Goal: Task Accomplishment & Management: Complete application form

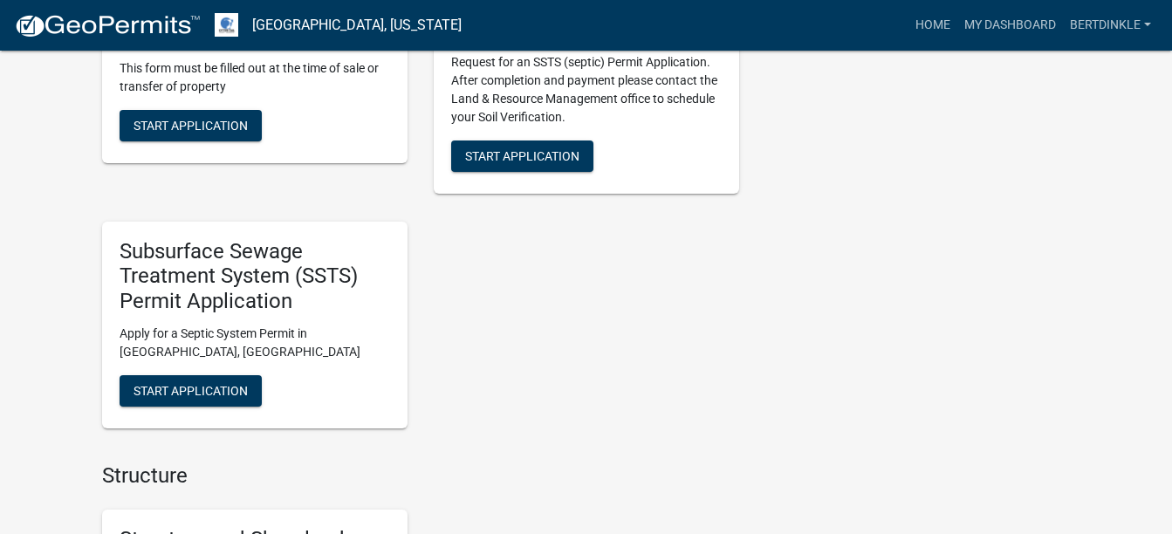
scroll to position [1746, 0]
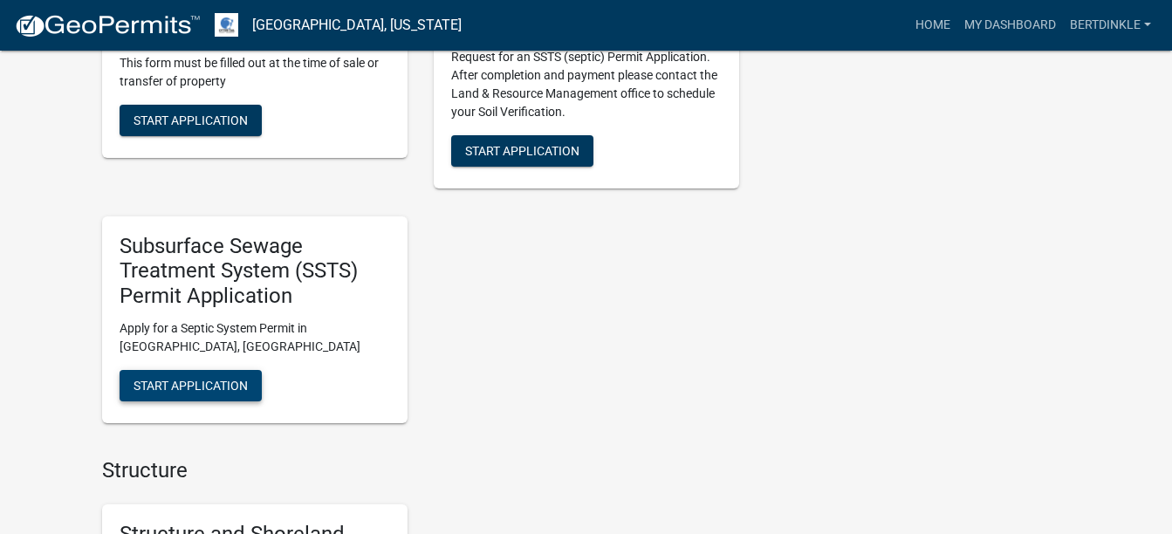
click at [169, 389] on span "Start Application" at bounding box center [191, 386] width 114 height 14
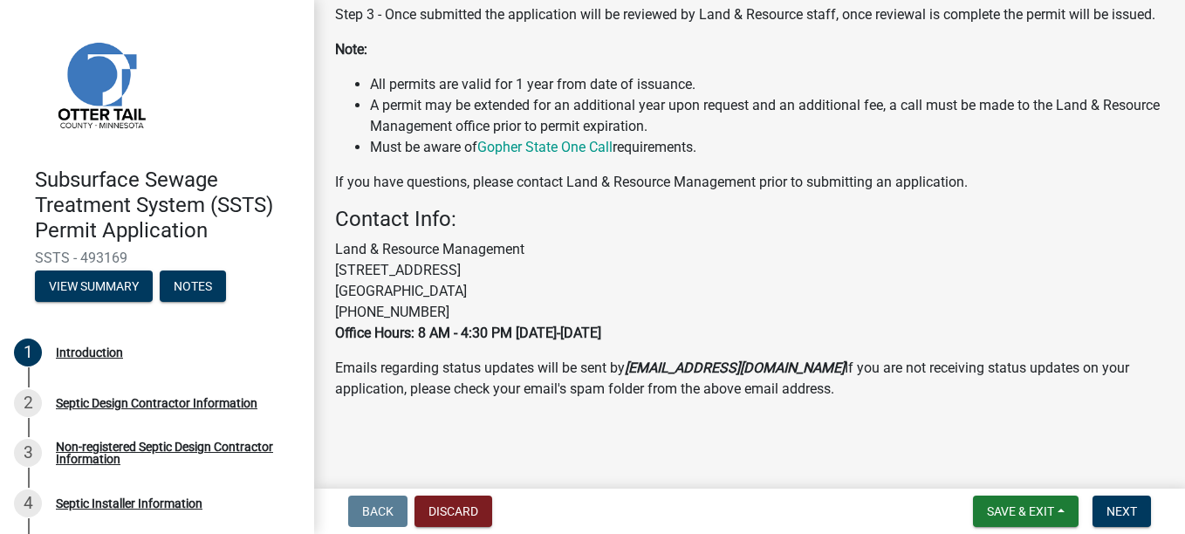
scroll to position [566, 0]
click at [1122, 498] on button "Next" at bounding box center [1122, 511] width 58 height 31
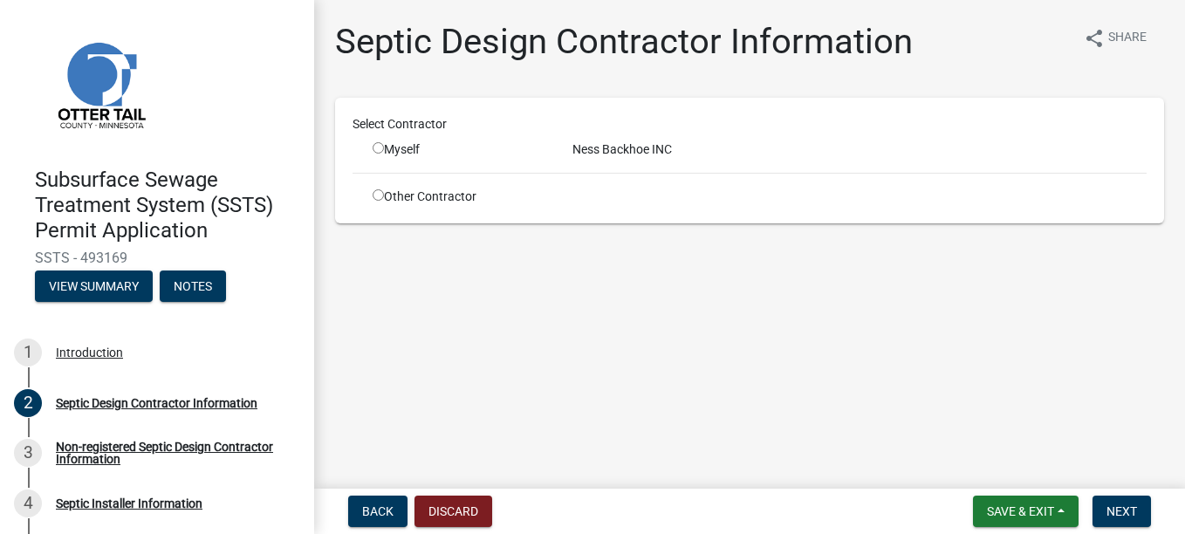
click at [376, 147] on input "radio" at bounding box center [378, 147] width 11 height 11
radio input "true"
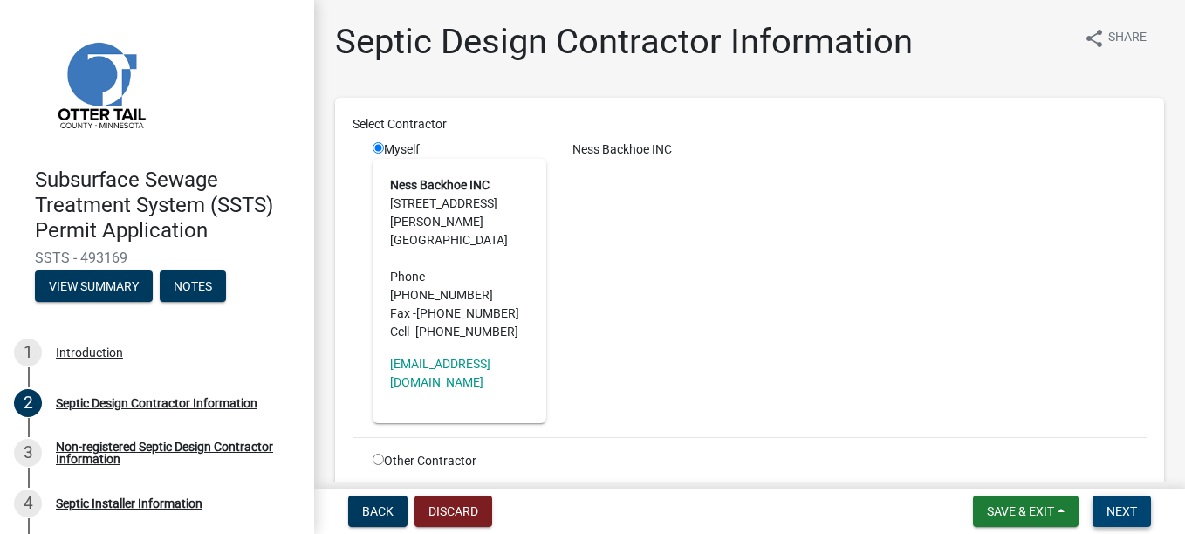
click at [1127, 504] on span "Next" at bounding box center [1122, 511] width 31 height 14
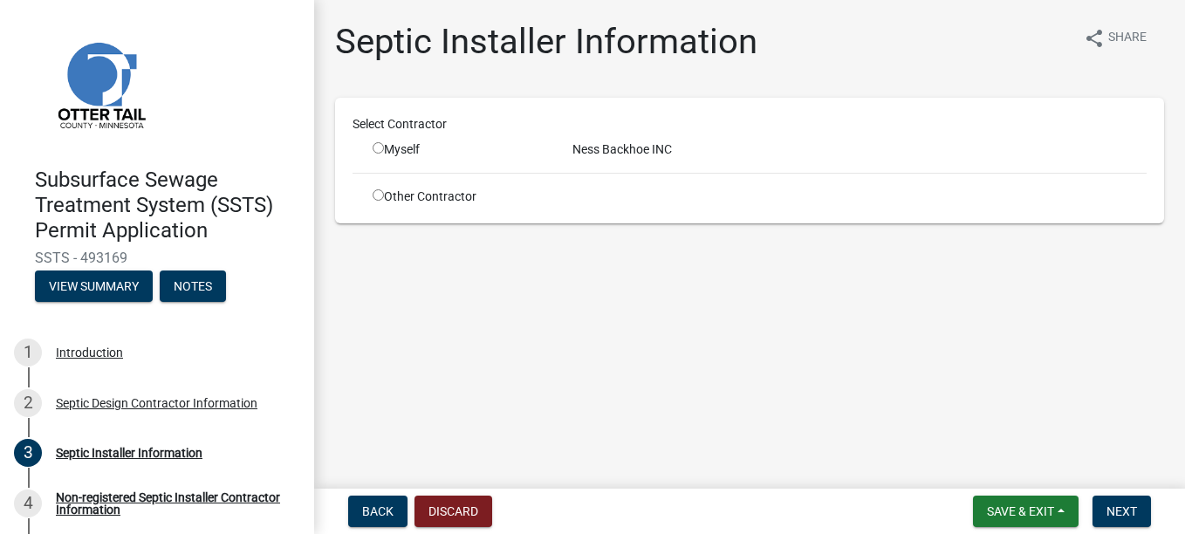
click at [375, 150] on input "radio" at bounding box center [378, 147] width 11 height 11
radio input "true"
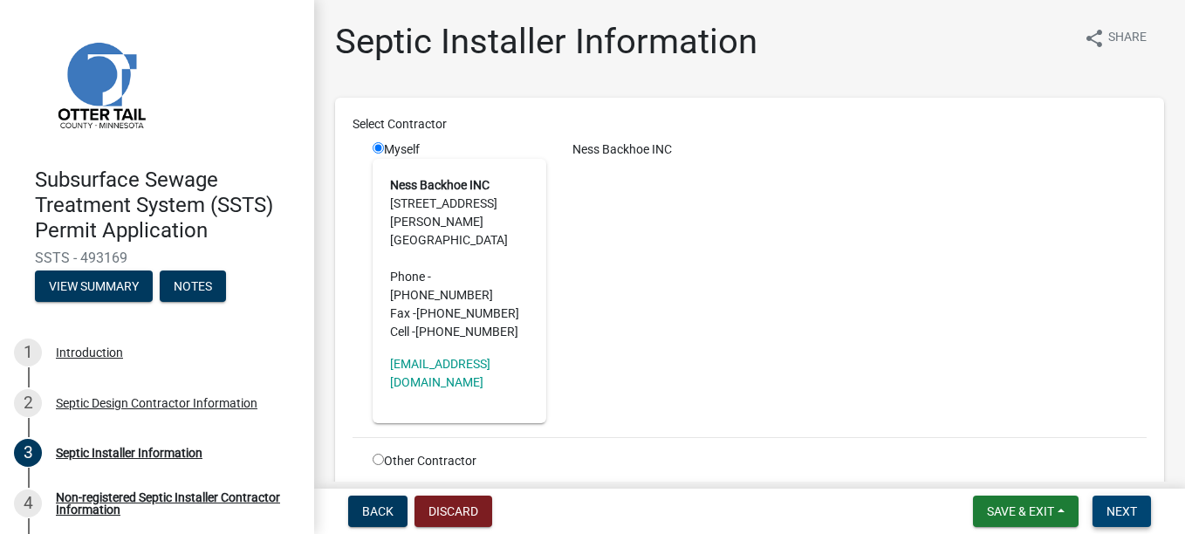
click at [1134, 514] on span "Next" at bounding box center [1122, 511] width 31 height 14
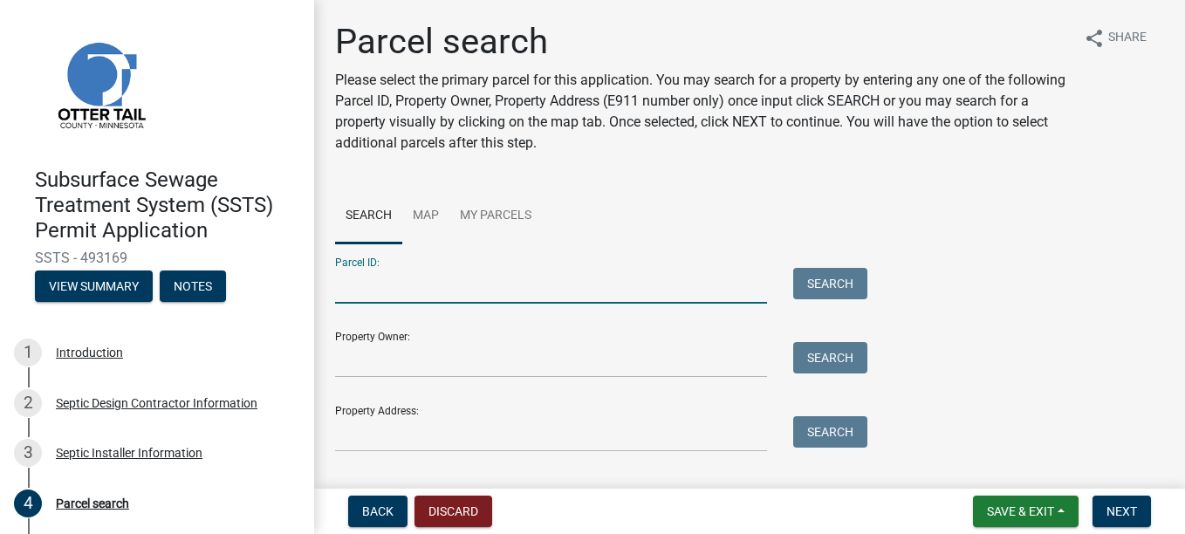
click at [406, 285] on input "Parcel ID:" at bounding box center [551, 286] width 432 height 36
type input "18000990419000"
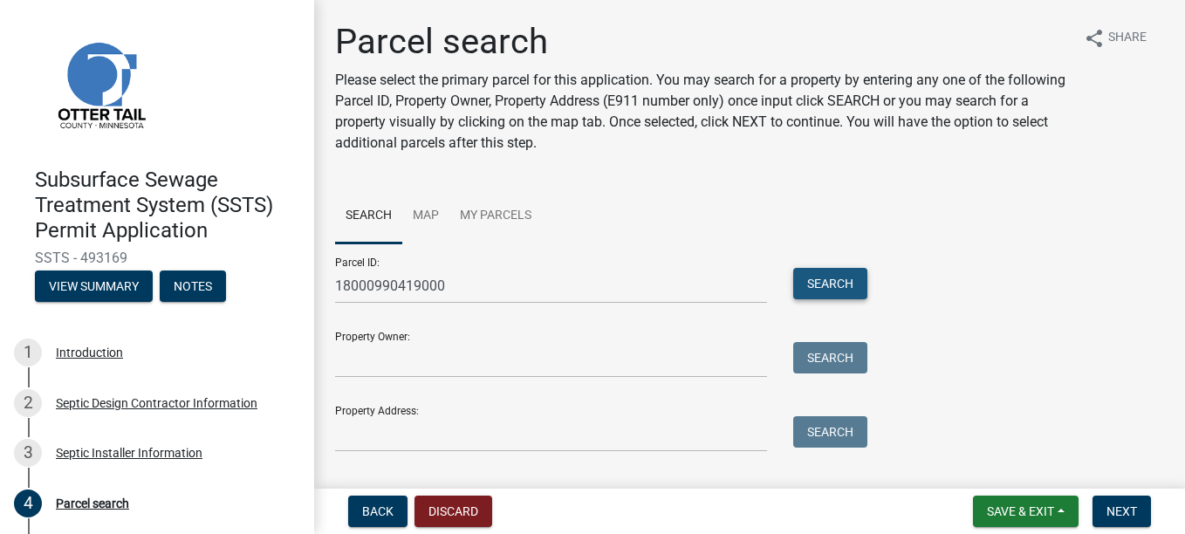
click at [827, 278] on button "Search" at bounding box center [830, 283] width 74 height 31
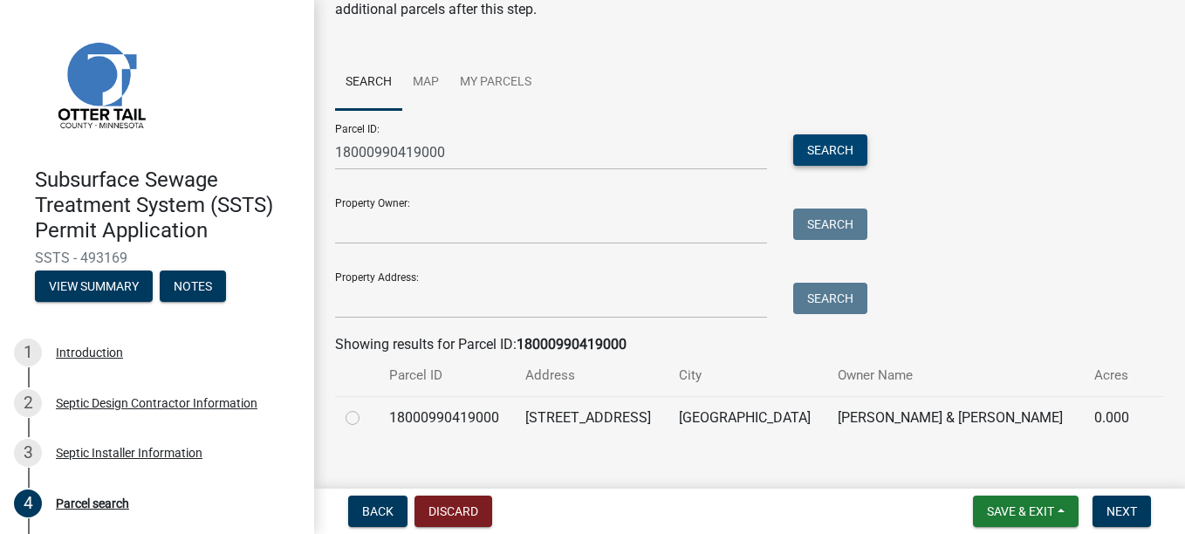
scroll to position [159, 0]
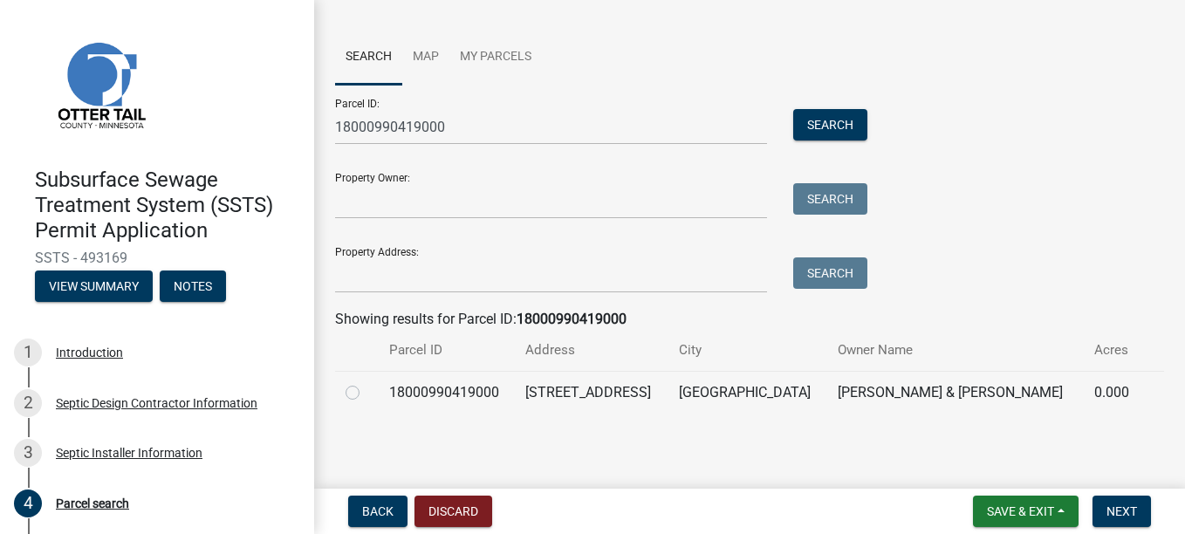
click at [367, 382] on label at bounding box center [367, 382] width 0 height 0
click at [367, 394] on input "radio" at bounding box center [372, 387] width 11 height 11
radio input "true"
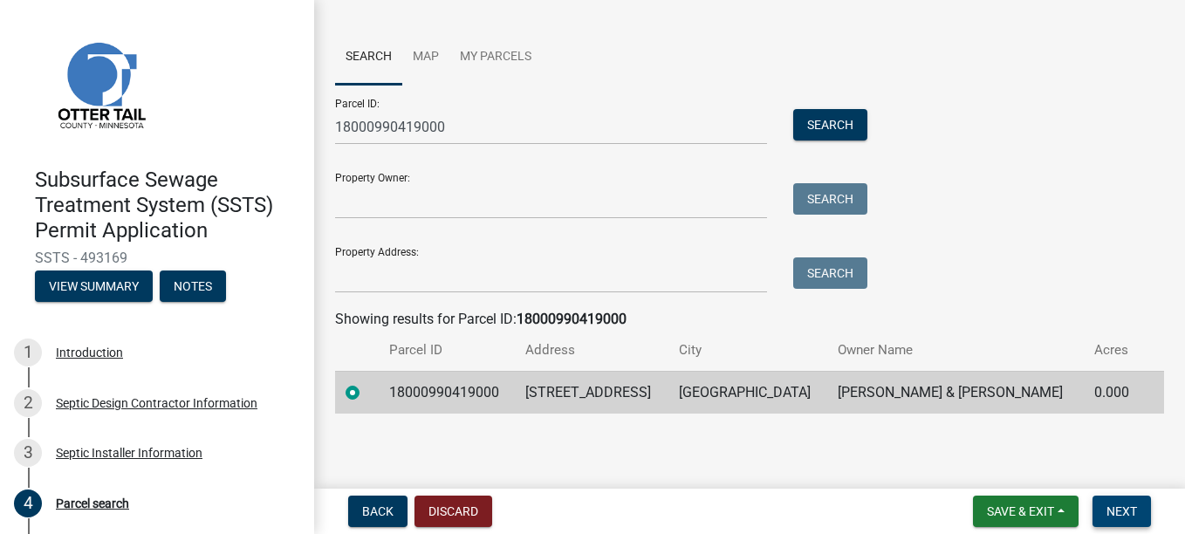
click at [1141, 516] on button "Next" at bounding box center [1122, 511] width 58 height 31
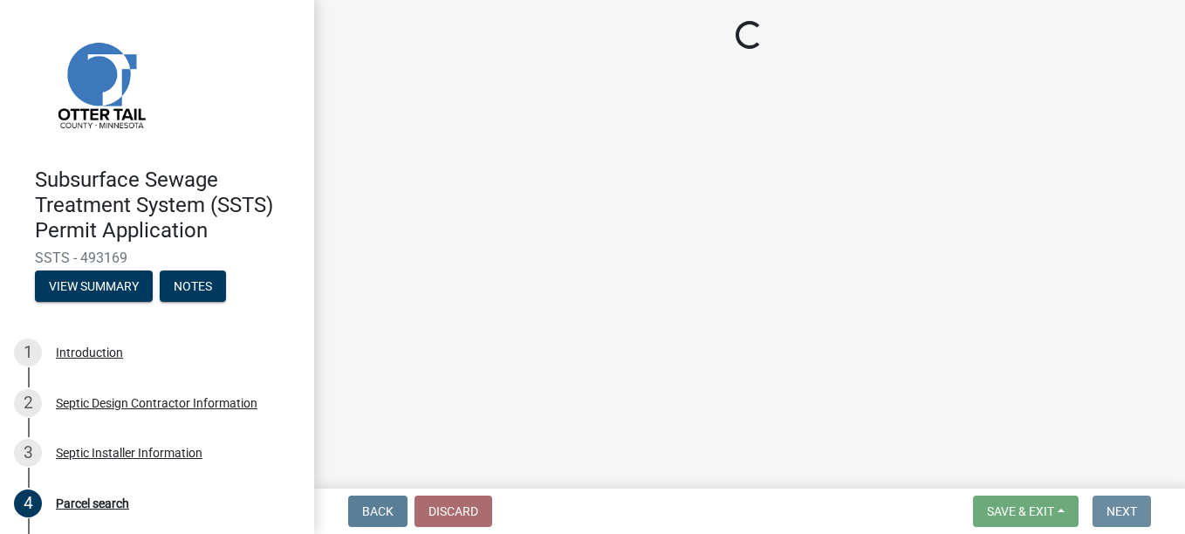
scroll to position [0, 0]
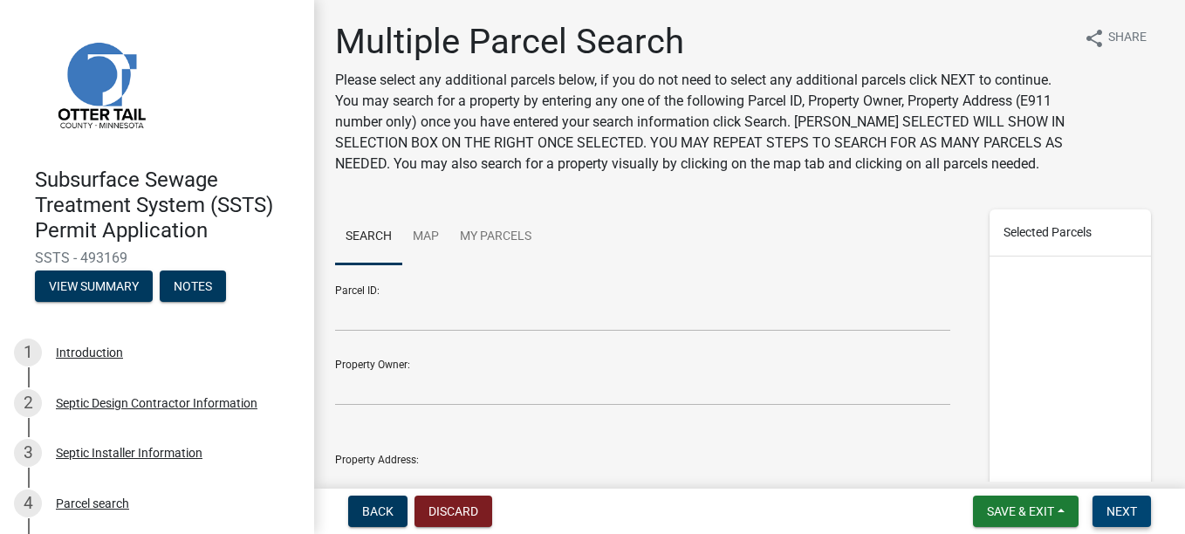
click at [1126, 514] on span "Next" at bounding box center [1122, 511] width 31 height 14
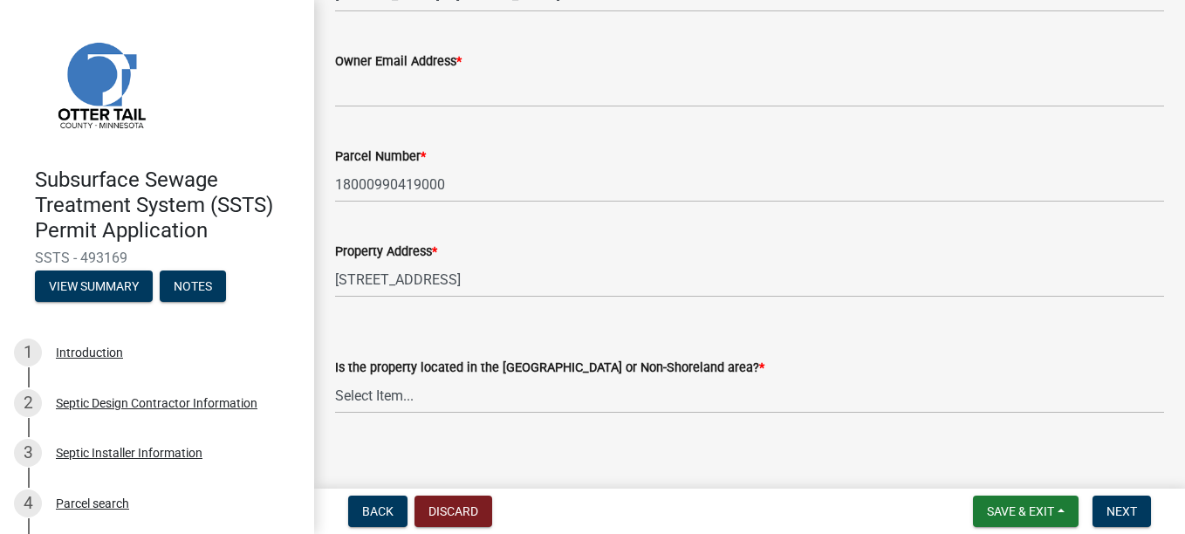
scroll to position [182, 0]
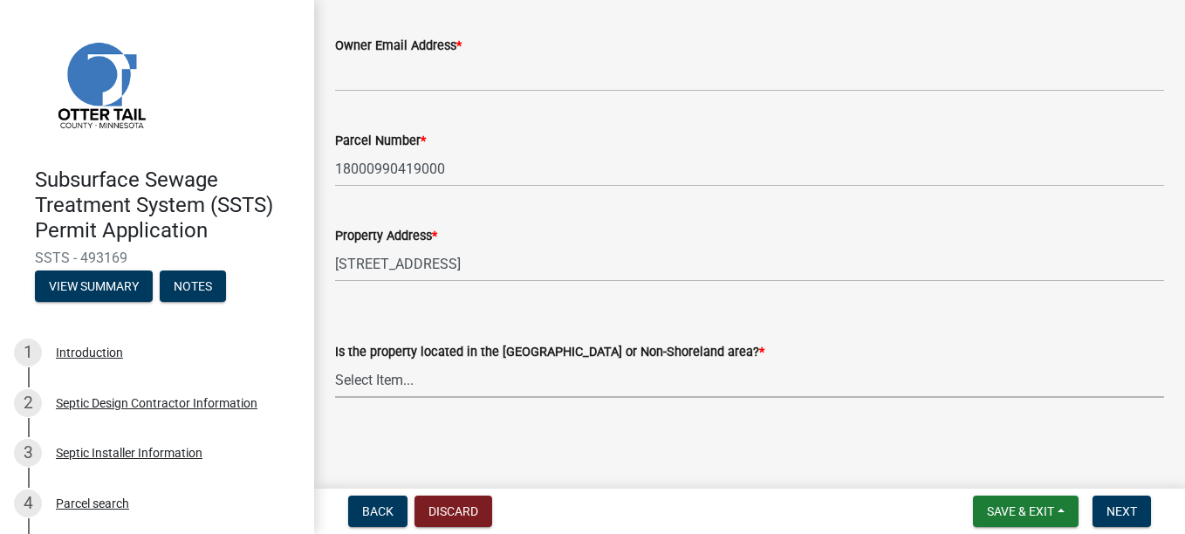
click at [367, 374] on select "Select Item... Shoreland Non-Shoreland" at bounding box center [749, 380] width 829 height 36
click at [335, 362] on select "Select Item... Shoreland Non-Shoreland" at bounding box center [749, 380] width 829 height 36
select select "f91142e6-e911-469c-9754-896c7e7f9e05"
click at [1127, 519] on button "Next" at bounding box center [1122, 511] width 58 height 31
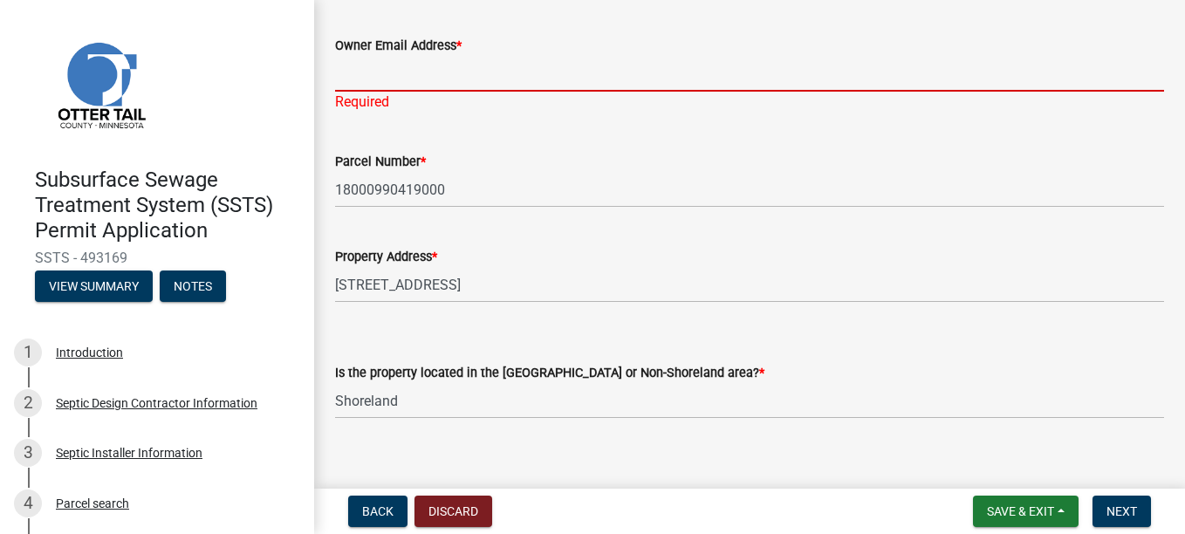
click at [356, 70] on input "Owner Email Address *" at bounding box center [749, 74] width 829 height 36
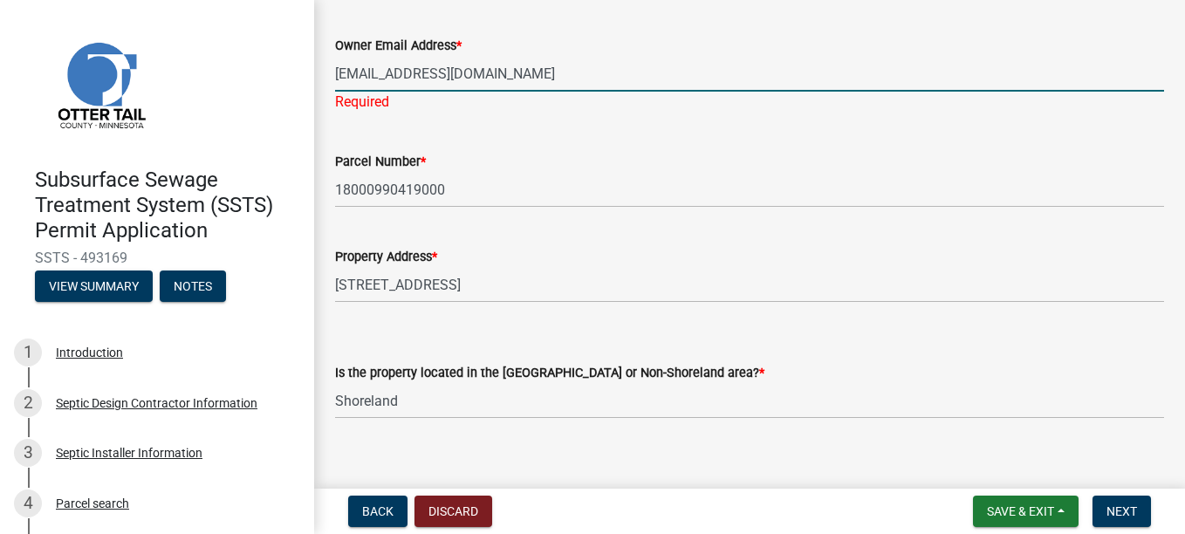
scroll to position [203, 0]
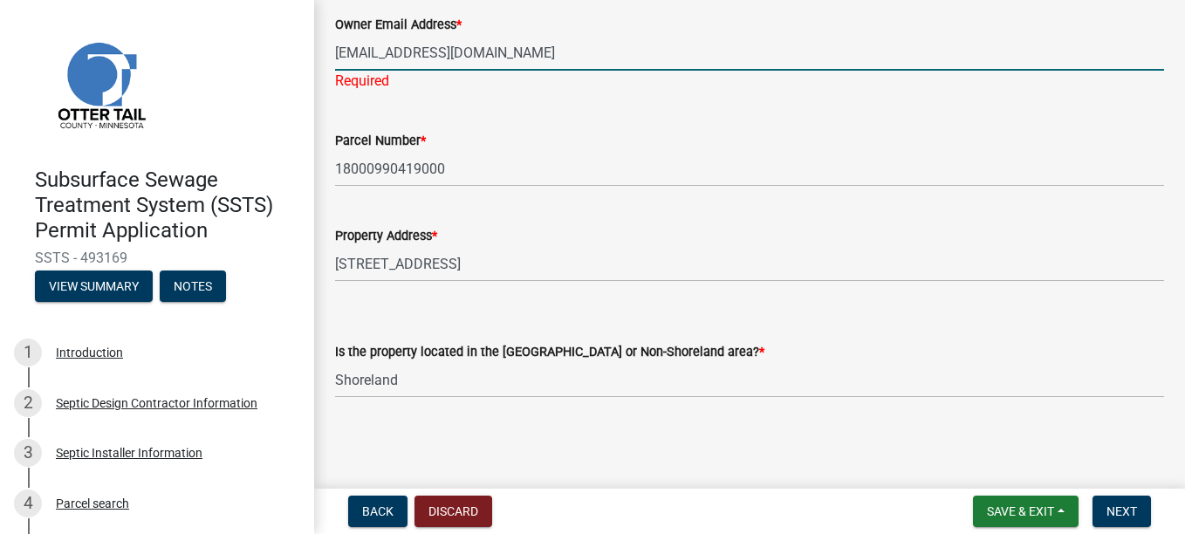
drag, startPoint x: 491, startPoint y: 56, endPoint x: 195, endPoint y: 47, distance: 296.9
click at [195, 47] on div "Subsurface Sewage Treatment System (SSTS) Permit Application SSTS - 493169 View…" at bounding box center [592, 267] width 1185 height 534
type input "[EMAIL_ADDRESS][DOMAIN_NAME]"
click at [1125, 518] on span "Next" at bounding box center [1122, 511] width 31 height 14
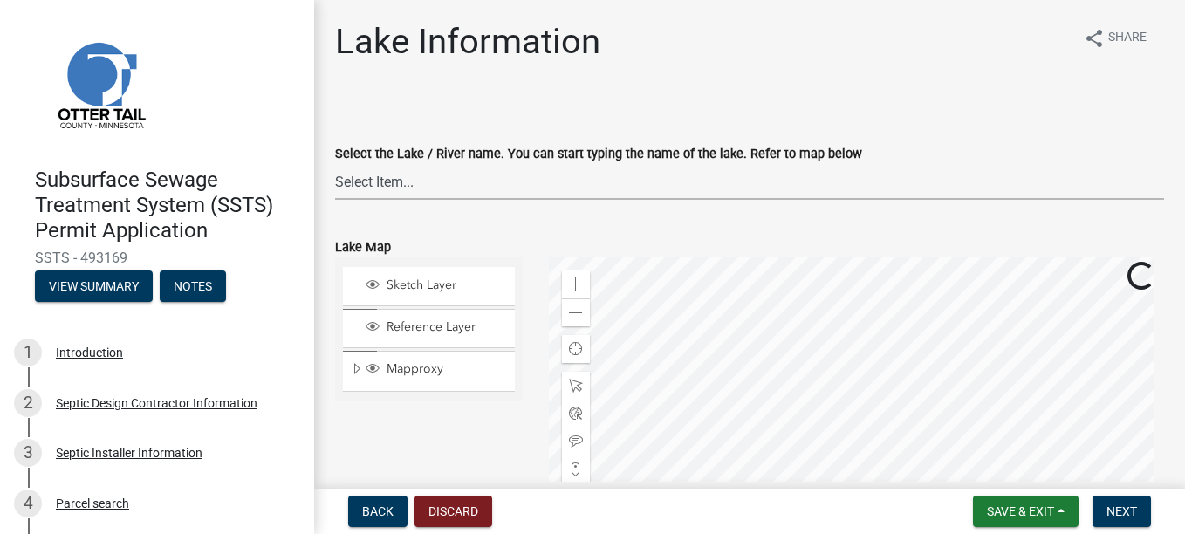
click at [394, 183] on select "Select Item... None [PERSON_NAME] 56-031 [PERSON_NAME] 56-118 [PERSON_NAME] 56-…" at bounding box center [749, 182] width 829 height 36
click at [335, 164] on select "Select Item... None [PERSON_NAME] 56-031 [PERSON_NAME] 56-118 [PERSON_NAME] 56-…" at bounding box center [749, 182] width 829 height 36
select select "2d6f3b2e-28b0-4a7e-9ef9-e971b7bc4137"
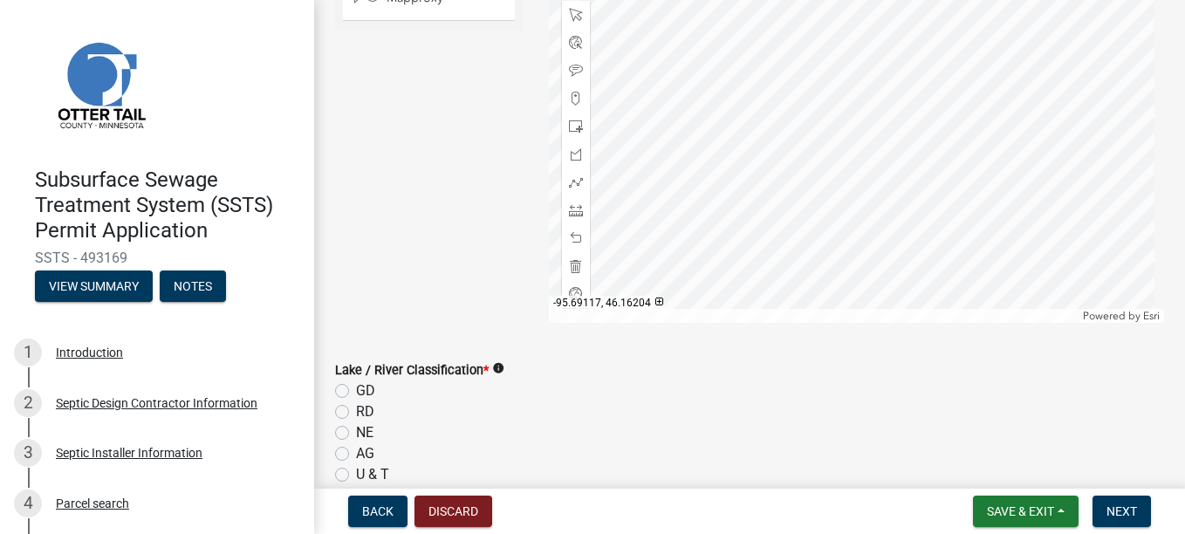
scroll to position [436, 0]
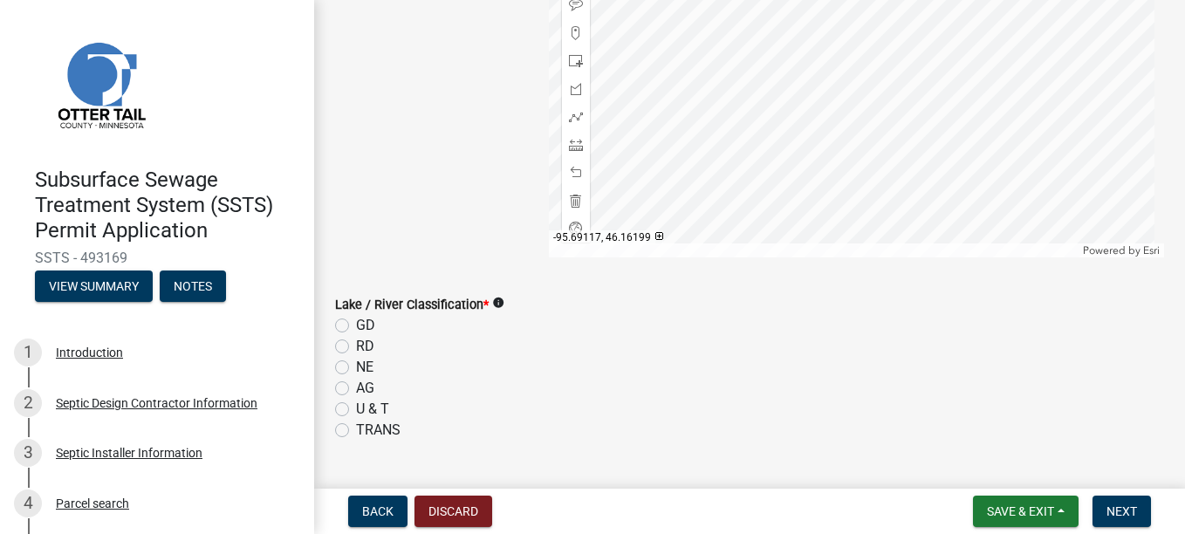
click at [356, 328] on label "GD" at bounding box center [365, 325] width 19 height 21
click at [356, 326] on input "GD" at bounding box center [361, 320] width 11 height 11
radio input "true"
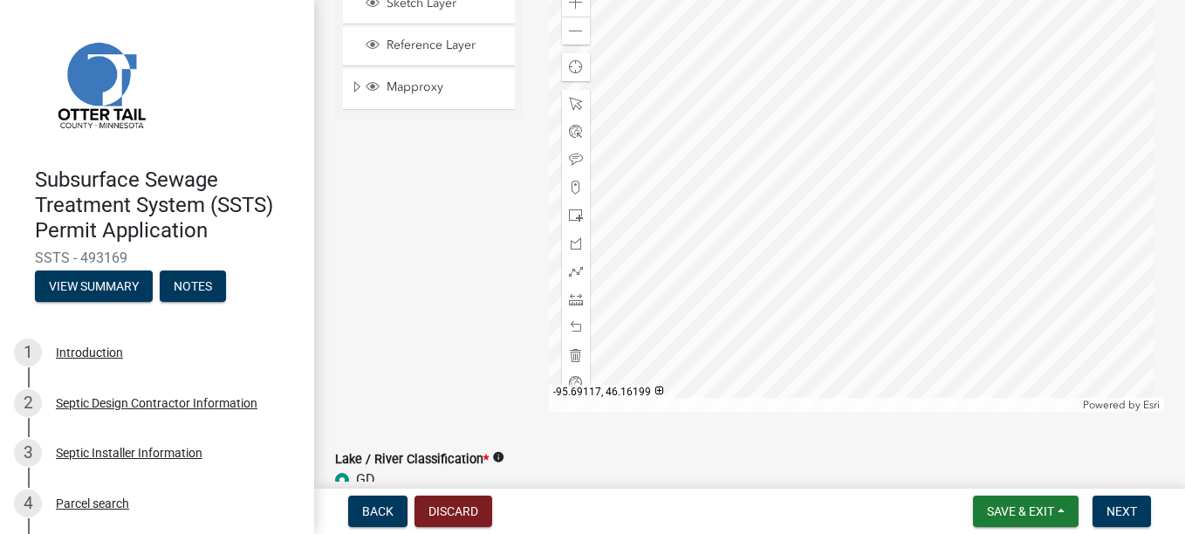
scroll to position [262, 0]
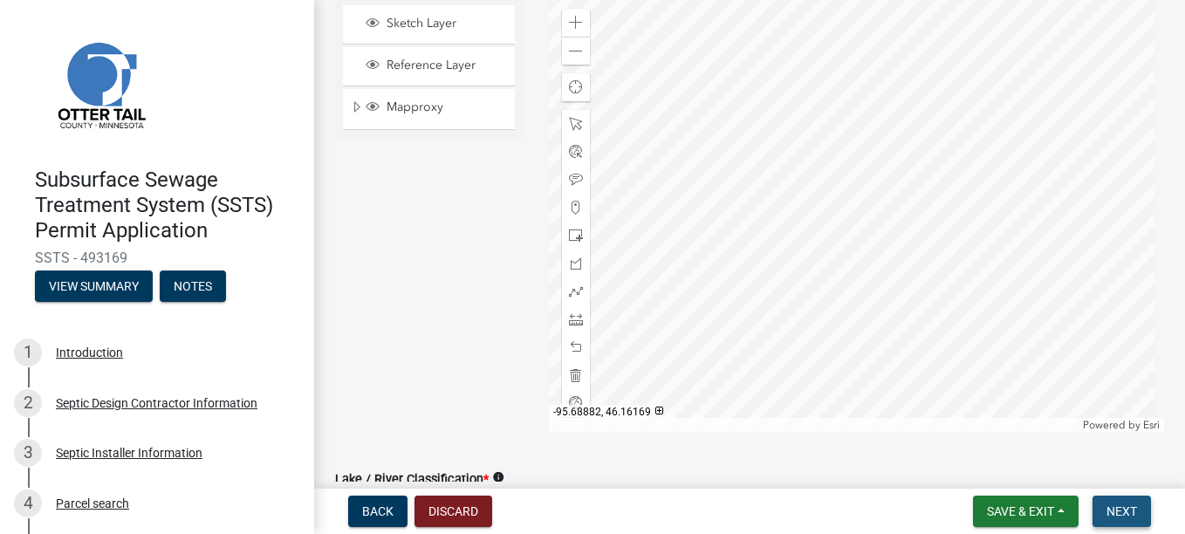
click at [1129, 515] on span "Next" at bounding box center [1122, 511] width 31 height 14
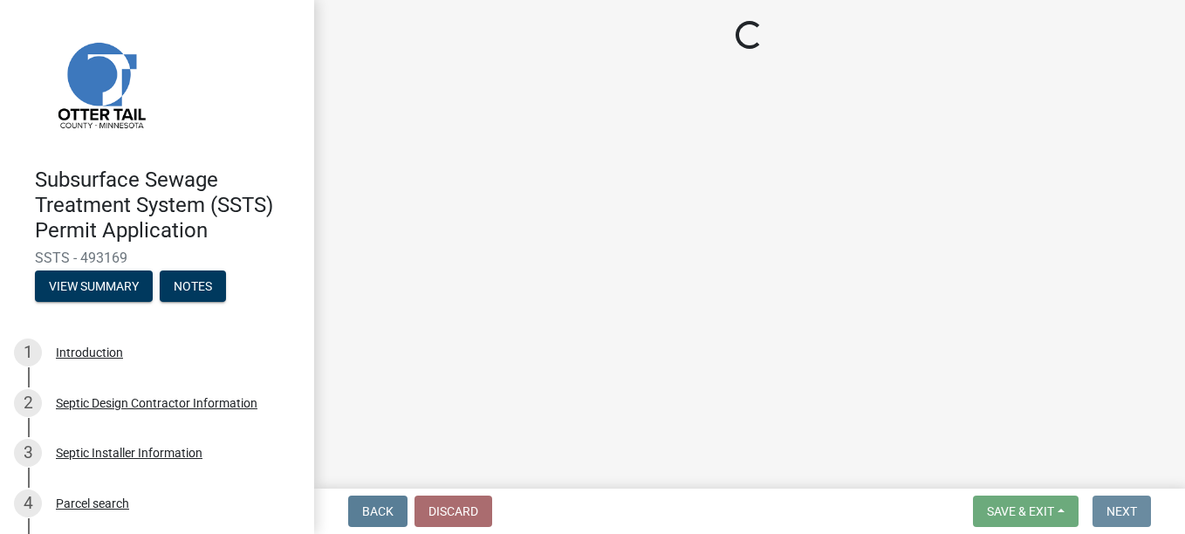
scroll to position [0, 0]
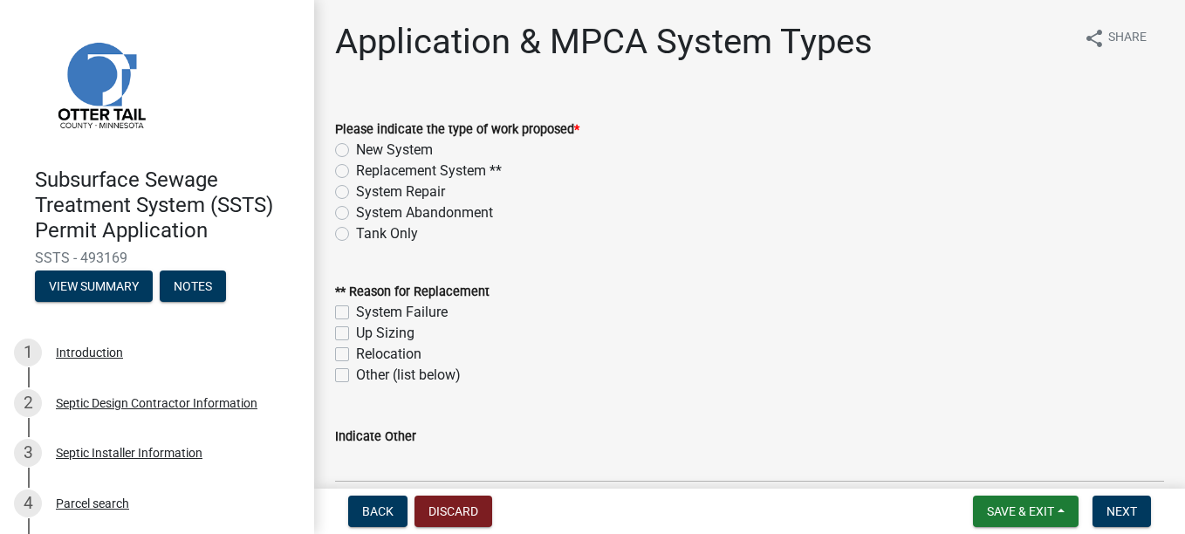
click at [356, 147] on label "New System" at bounding box center [394, 150] width 77 height 21
click at [356, 147] on input "New System" at bounding box center [361, 145] width 11 height 11
radio input "true"
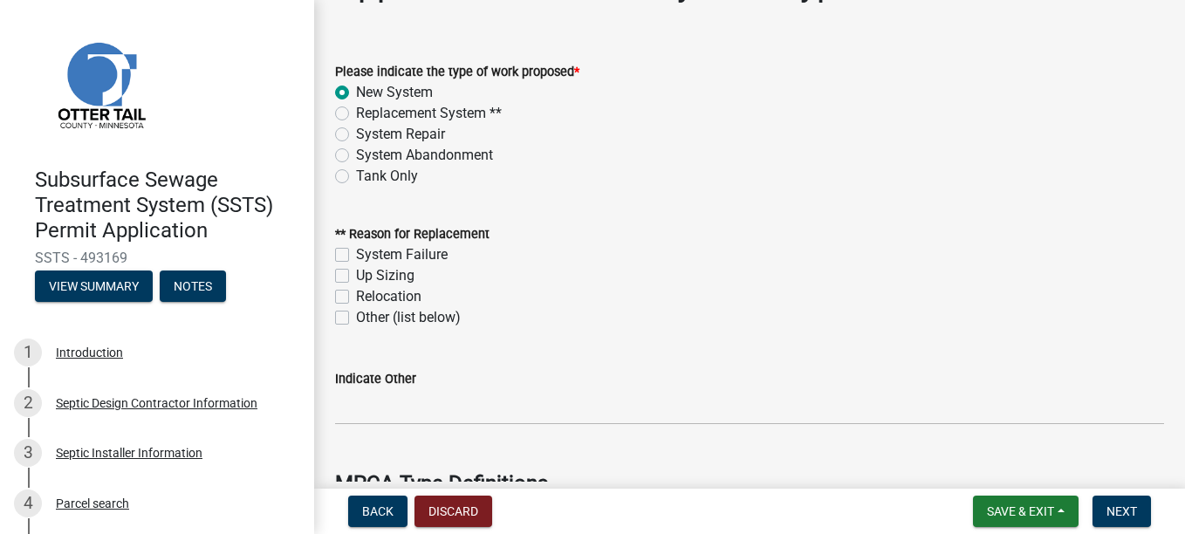
scroll to position [262, 0]
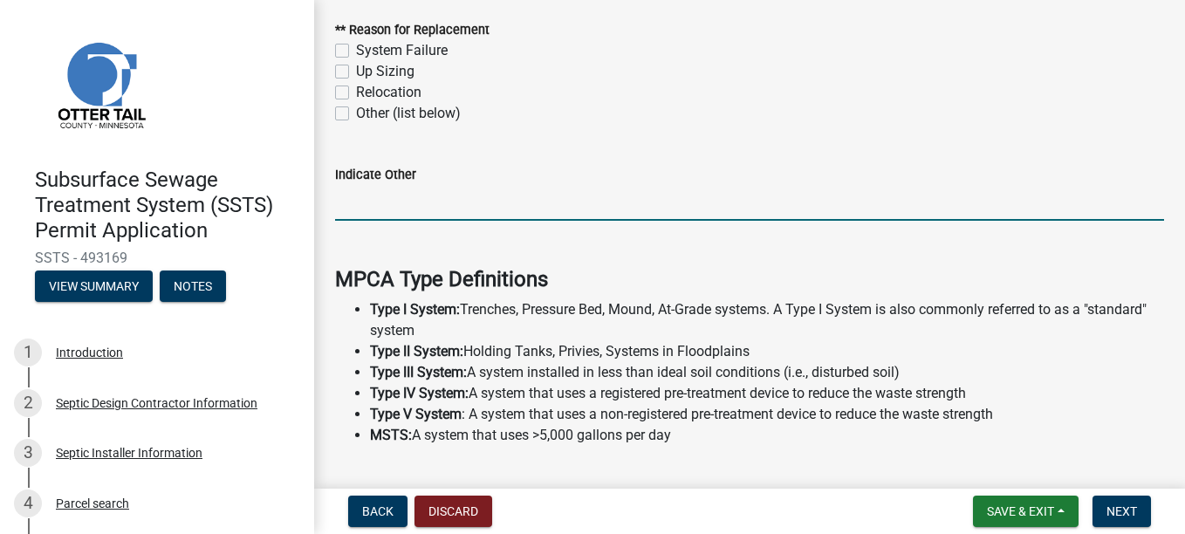
click at [374, 200] on input "Indicate Other" at bounding box center [749, 203] width 829 height 36
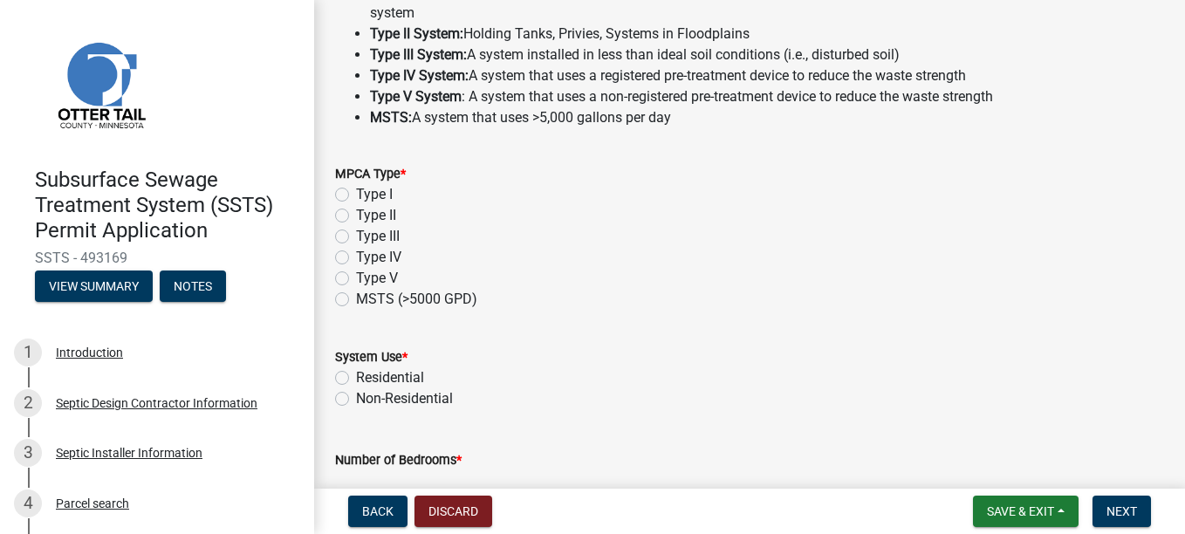
scroll to position [611, 0]
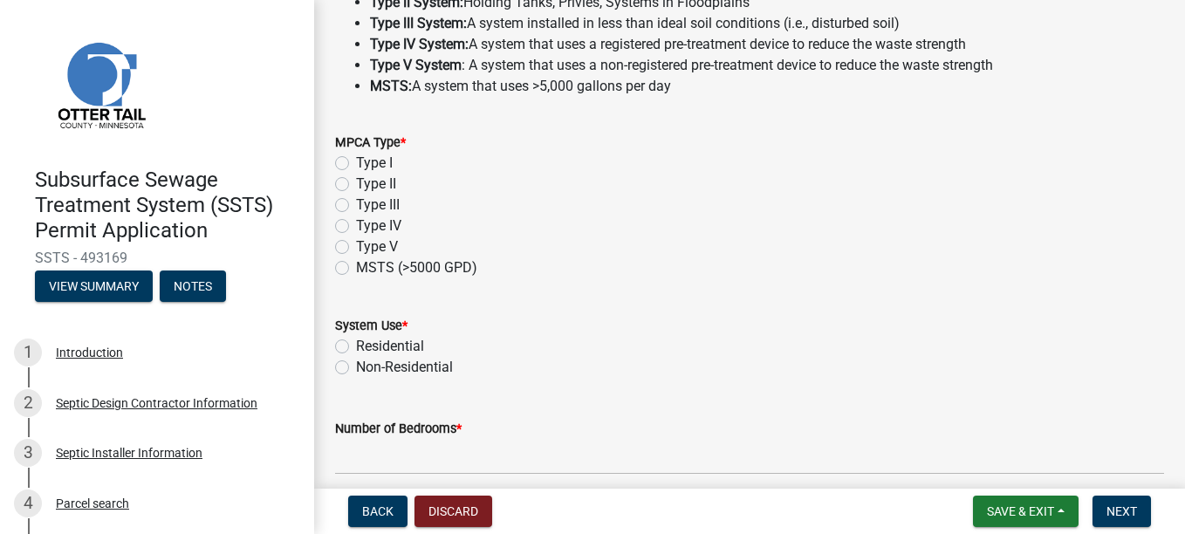
click at [356, 187] on label "Type II" at bounding box center [376, 184] width 40 height 21
click at [356, 185] on input "Type II" at bounding box center [361, 179] width 11 height 11
radio input "true"
click at [334, 351] on div "System Use * Residential Non-Residential" at bounding box center [749, 336] width 855 height 84
click at [356, 341] on label "Residential" at bounding box center [390, 346] width 68 height 21
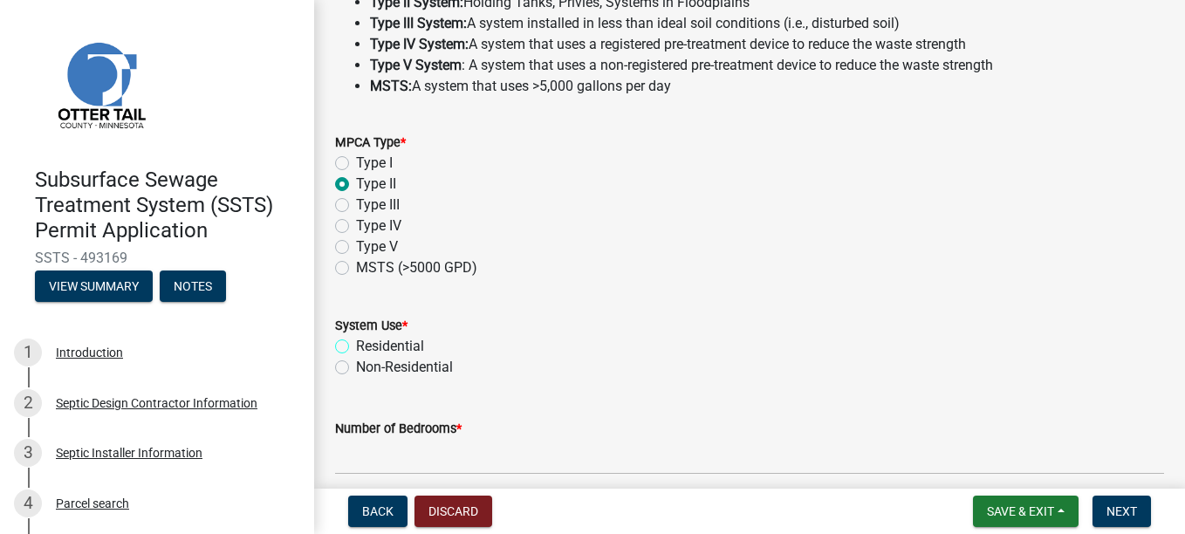
click at [356, 341] on input "Residential" at bounding box center [361, 341] width 11 height 11
radio input "true"
click at [365, 433] on label "Number of Bedrooms *" at bounding box center [398, 429] width 127 height 12
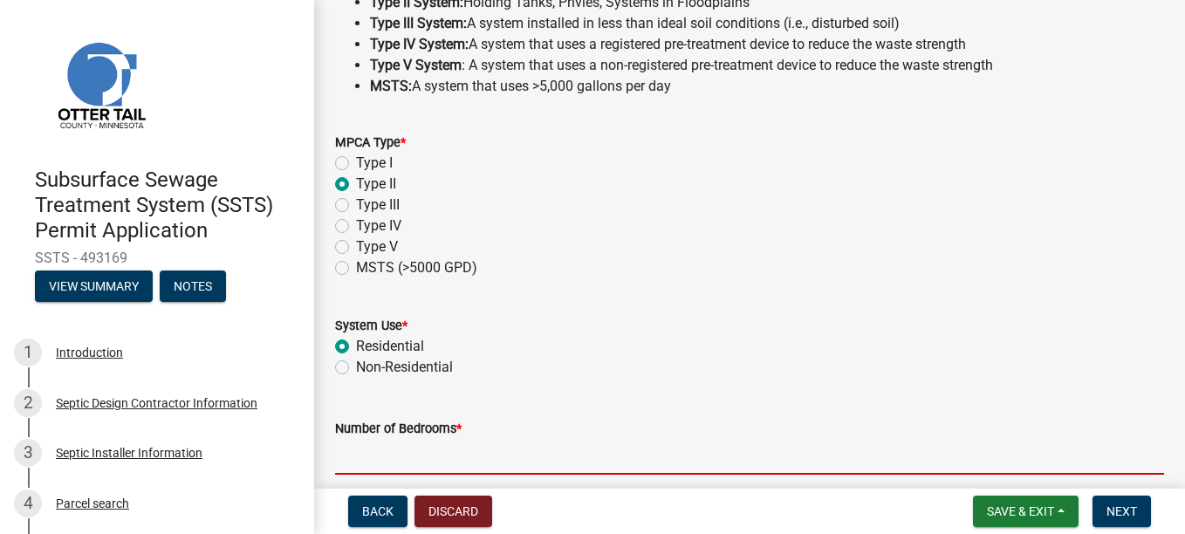
click at [365, 439] on input "Number of Bedrooms *" at bounding box center [749, 457] width 829 height 36
click at [374, 449] on input "Number of Bedrooms *" at bounding box center [749, 457] width 829 height 36
type input "2"
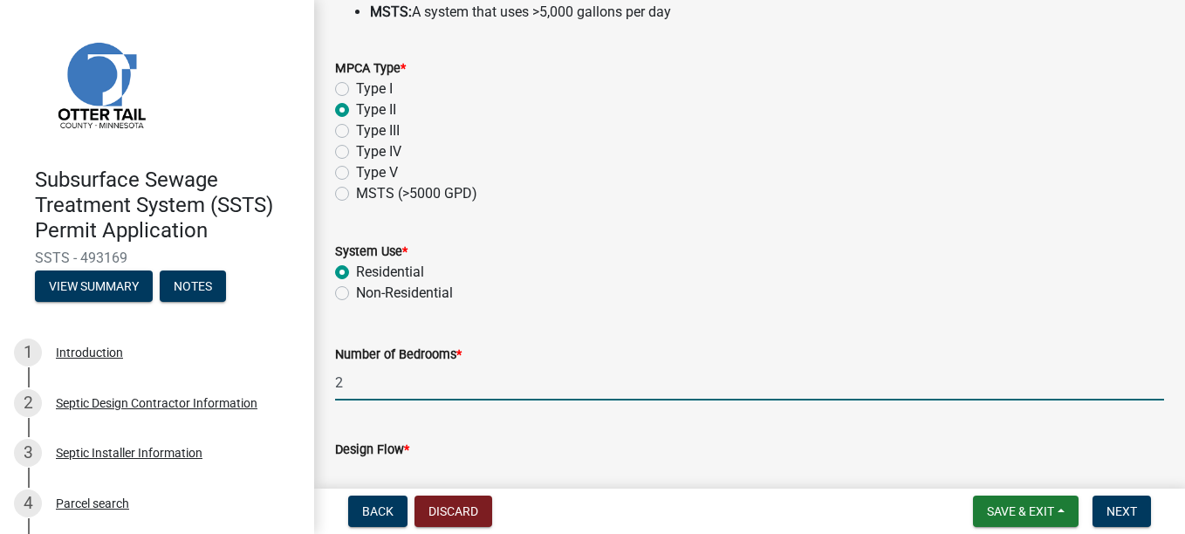
scroll to position [781, 0]
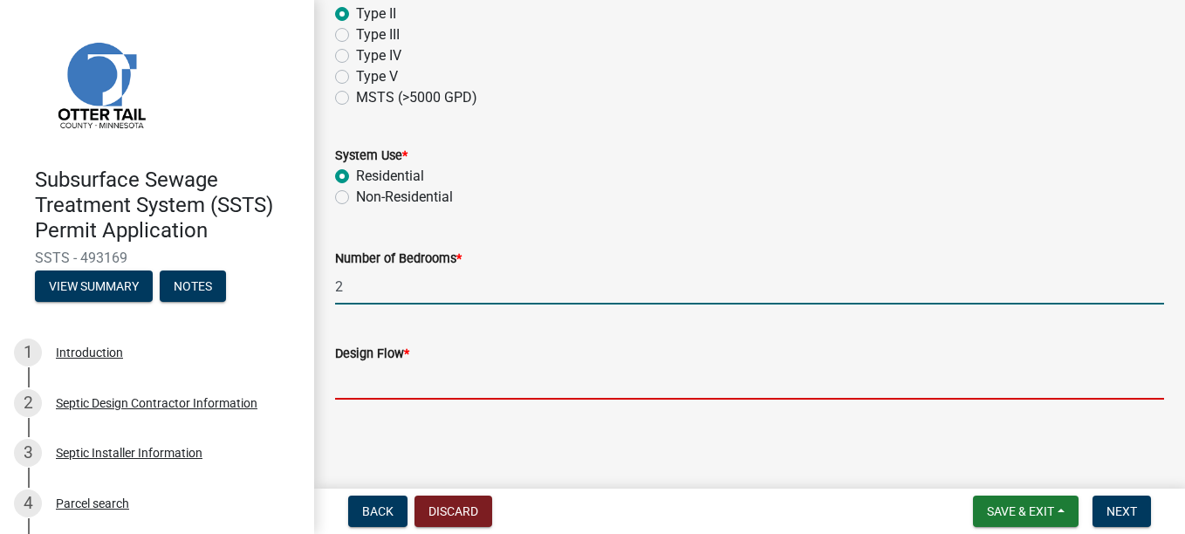
click at [400, 378] on input "Design Flow *" at bounding box center [749, 382] width 829 height 36
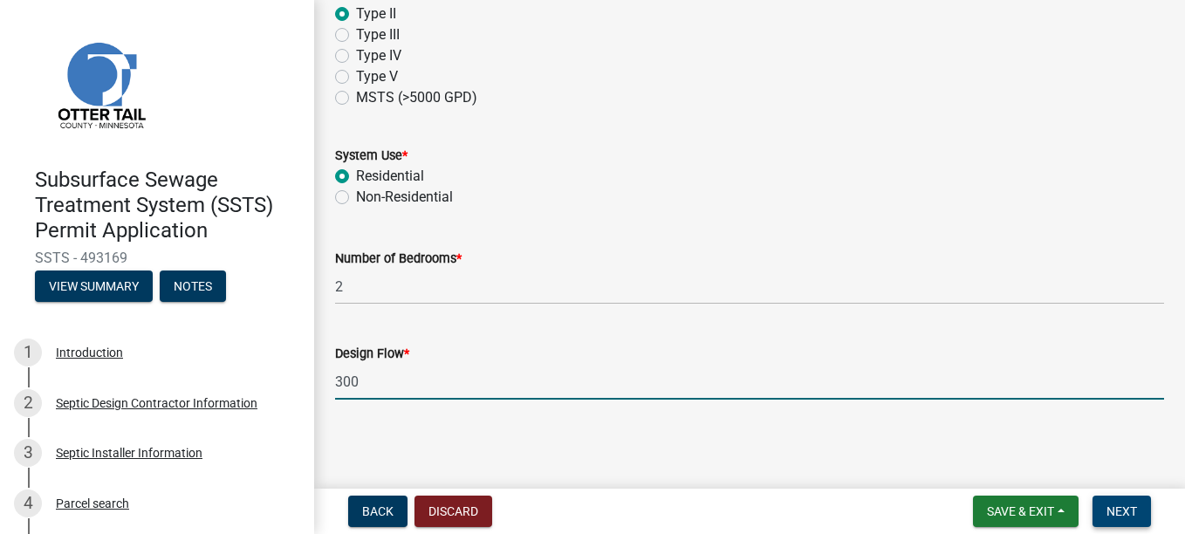
type input "300"
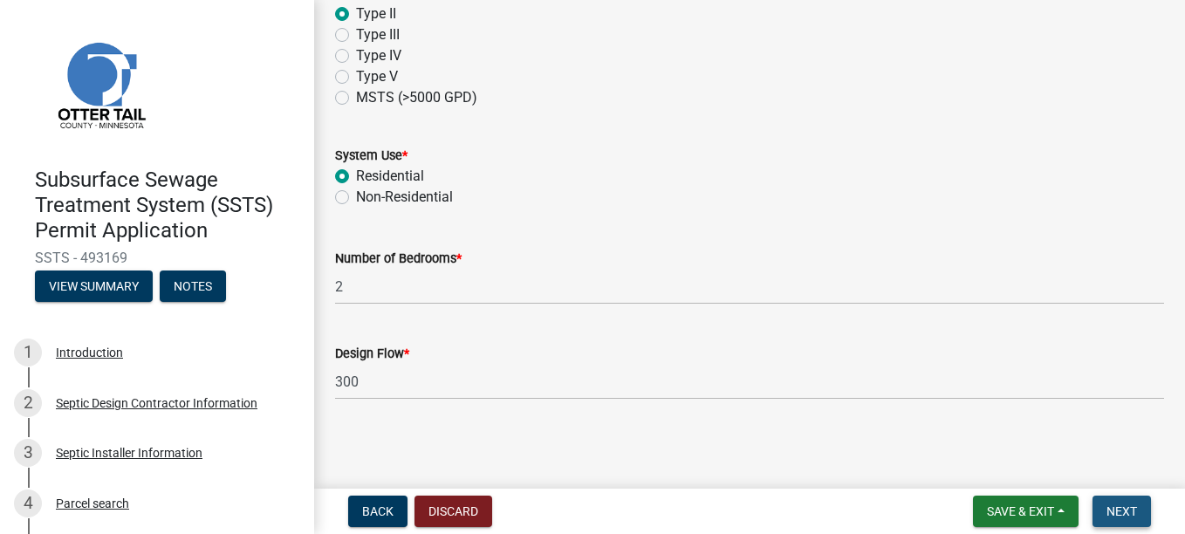
click at [1146, 518] on button "Next" at bounding box center [1122, 511] width 58 height 31
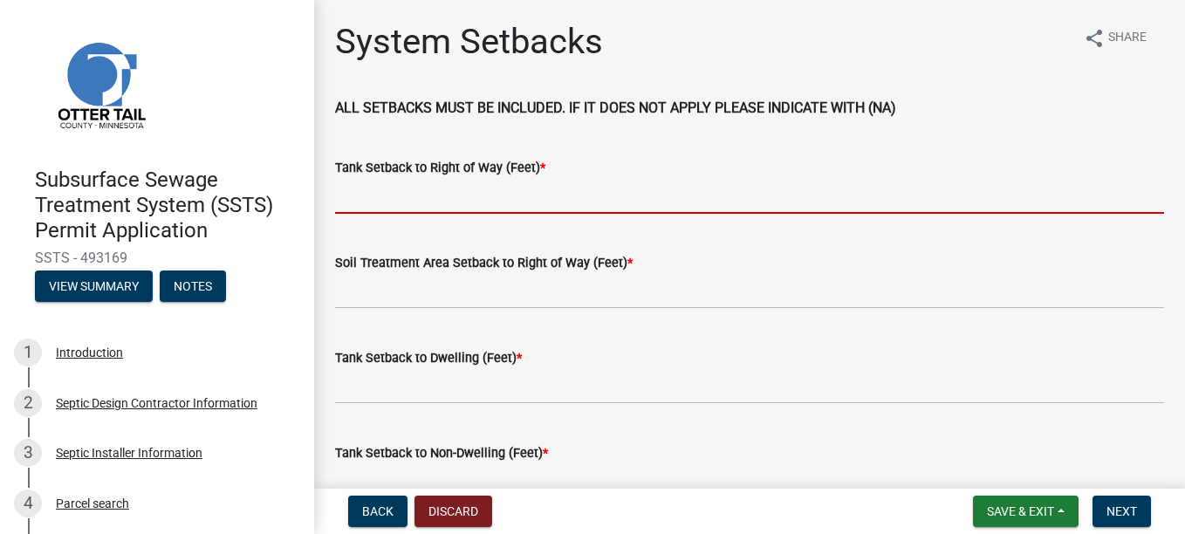
click at [421, 197] on input "Tank Setback to Right of Way (Feet) *" at bounding box center [749, 196] width 829 height 36
type input "+75'"
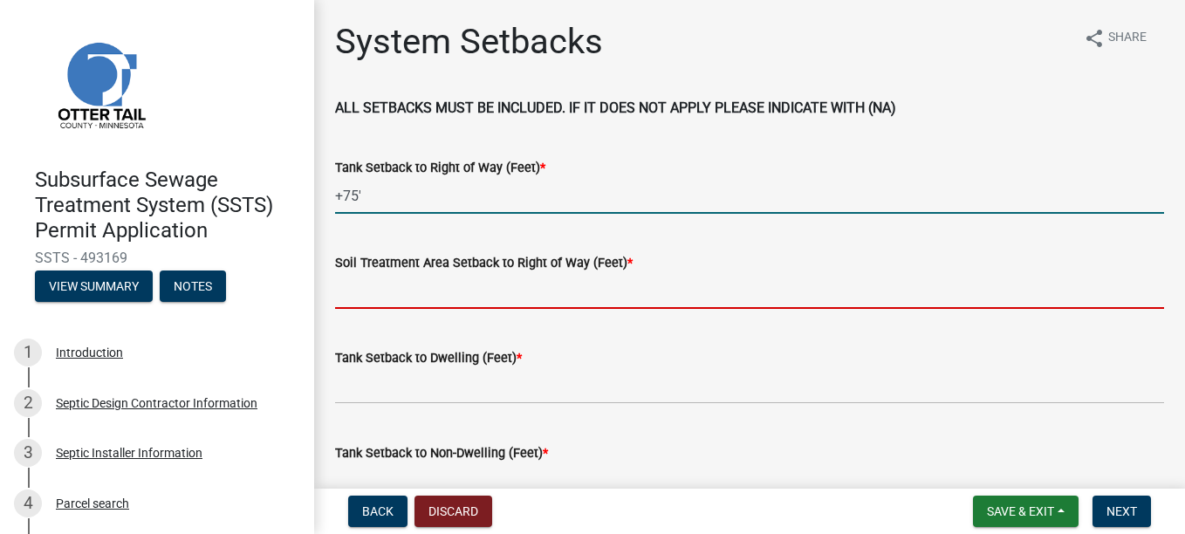
click at [394, 292] on input "Soil Treatment Area Setback to Right of Way (Feet) *" at bounding box center [749, 291] width 829 height 36
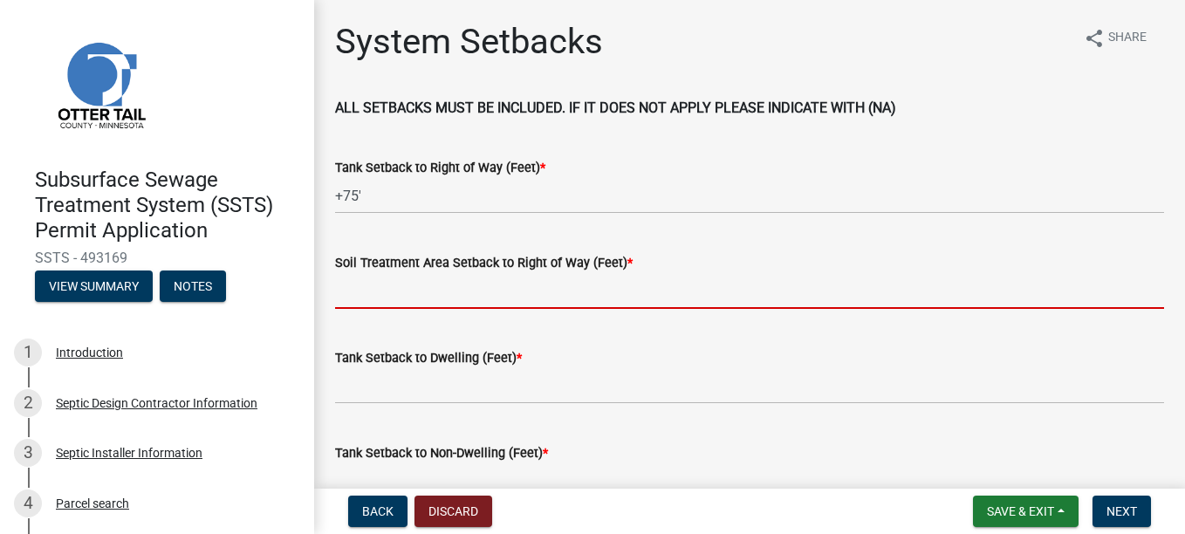
type input "NA"
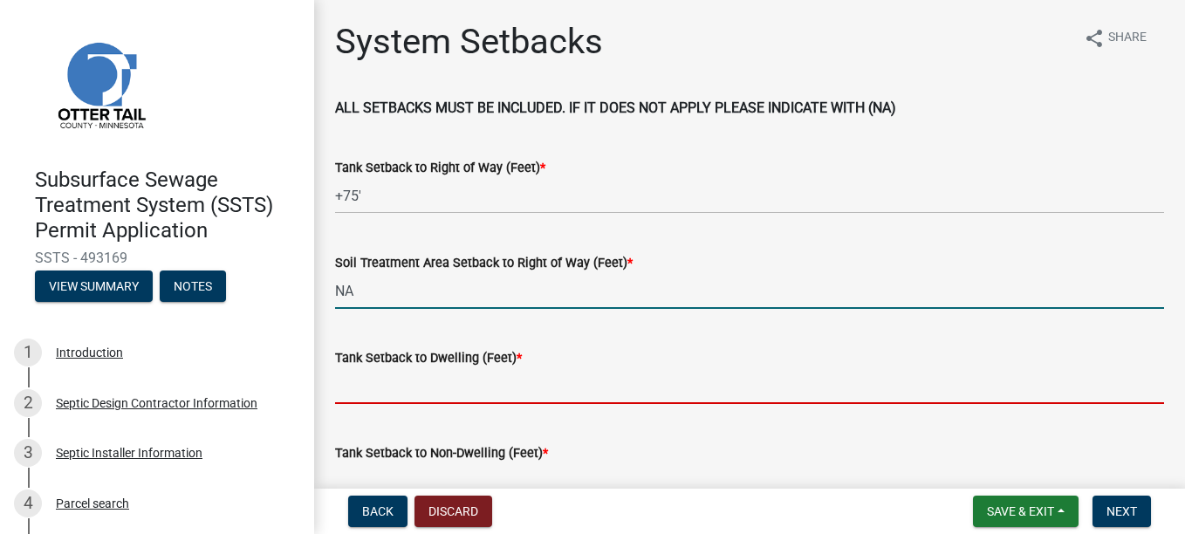
click at [386, 398] on input "Tank Setback to Dwelling (Feet) *" at bounding box center [749, 386] width 829 height 36
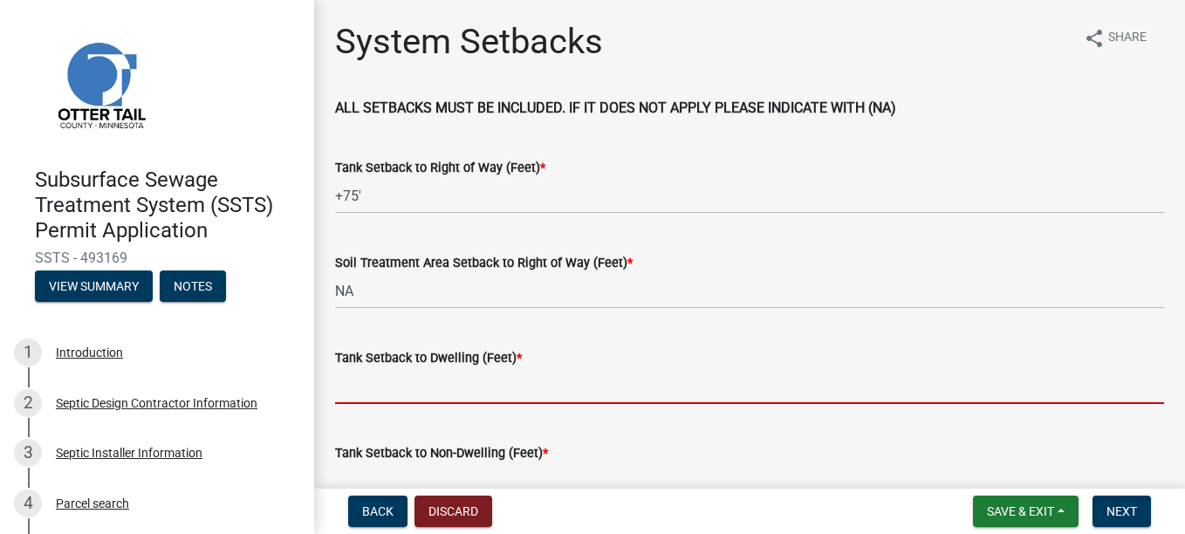
type input "+20'"
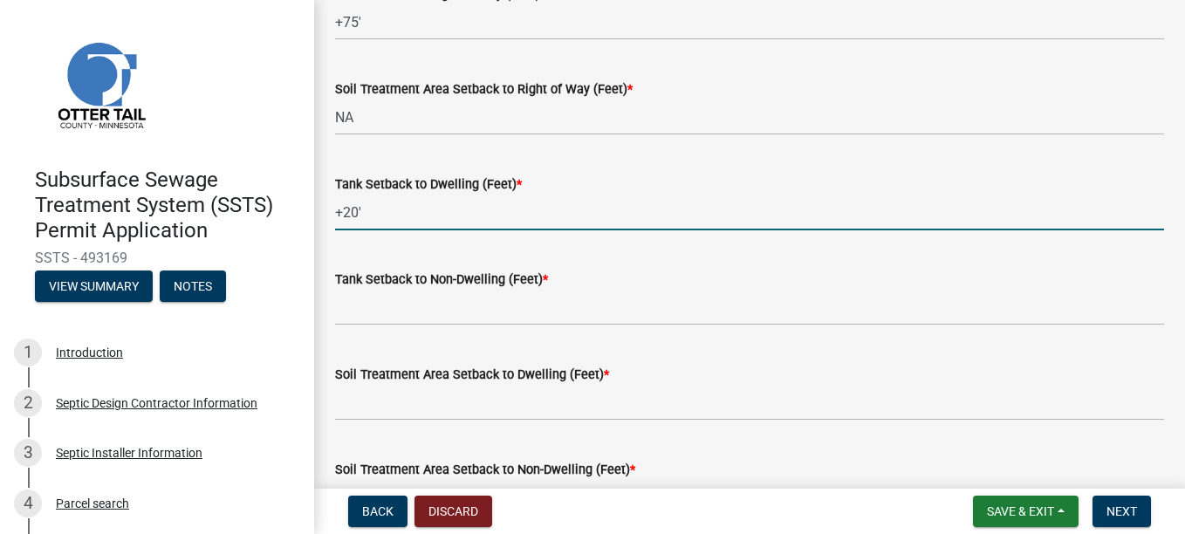
scroll to position [175, 0]
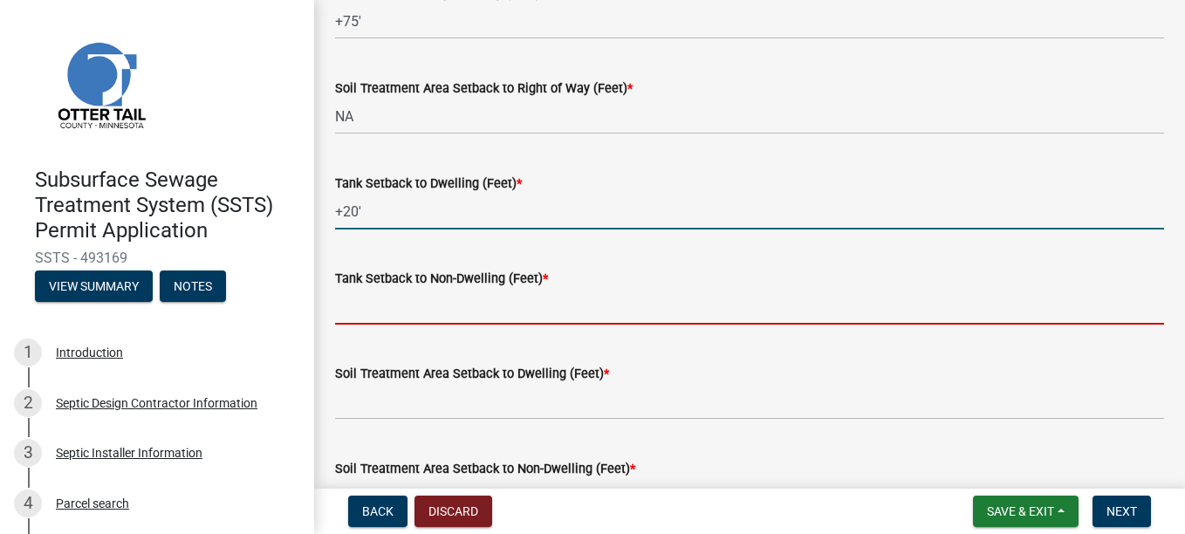
click at [363, 309] on input "Tank Setback to Non-Dwelling (Feet) *" at bounding box center [749, 307] width 829 height 36
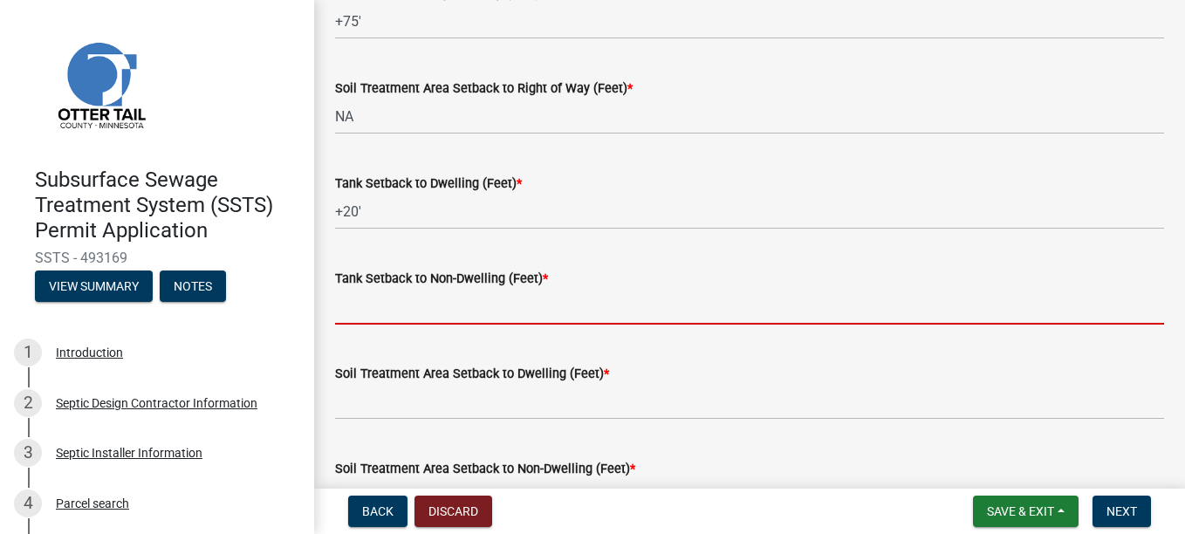
type input "+75'"
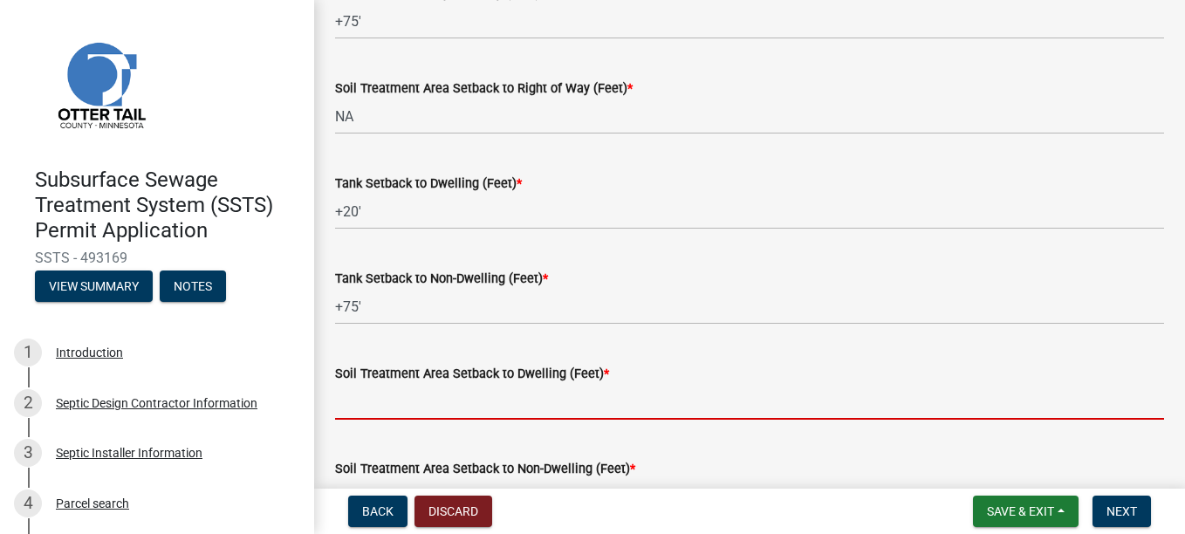
click at [391, 396] on input "Soil Treatment Area Setback to Dwelling (Feet) *" at bounding box center [749, 402] width 829 height 36
click at [381, 407] on input "Soil Treatment Area Setback to Dwelling (Feet) *" at bounding box center [749, 402] width 829 height 36
click at [367, 407] on input "Soil Treatment Area Setback to Dwelling (Feet) *" at bounding box center [749, 402] width 829 height 36
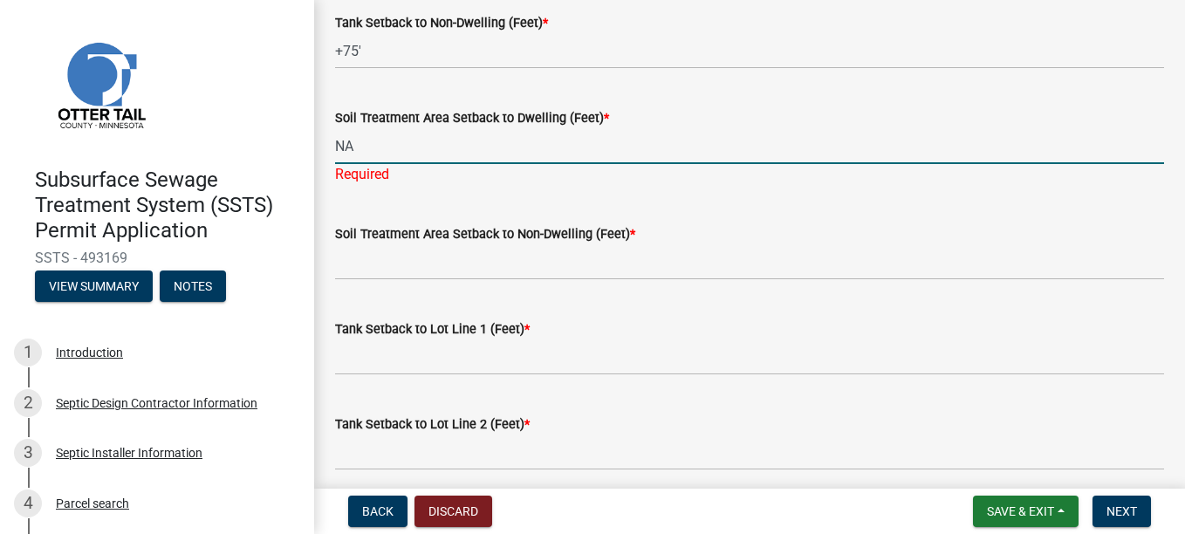
scroll to position [436, 0]
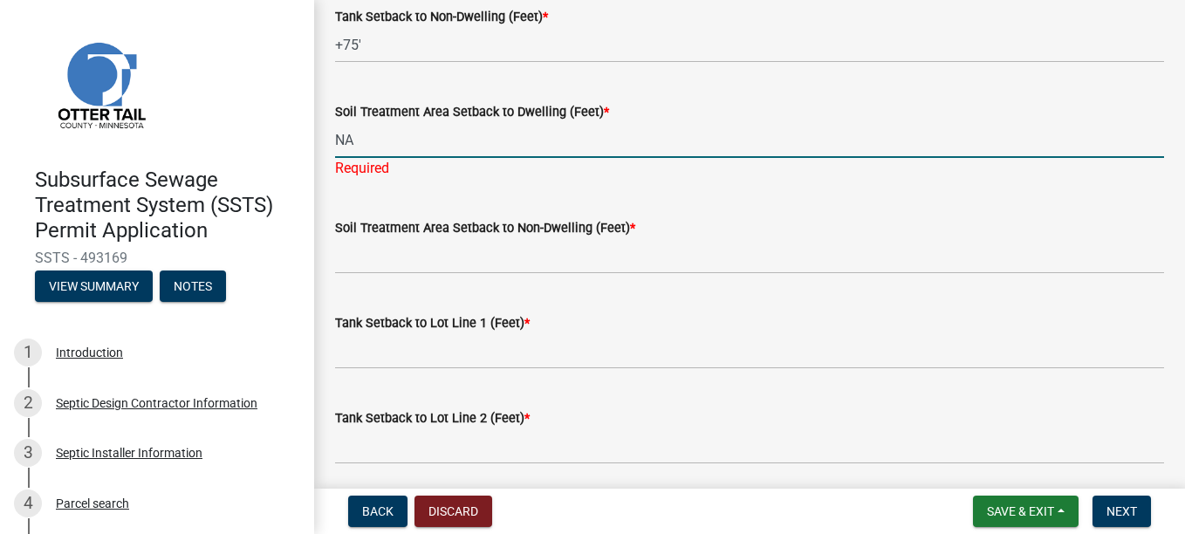
type input "NA"
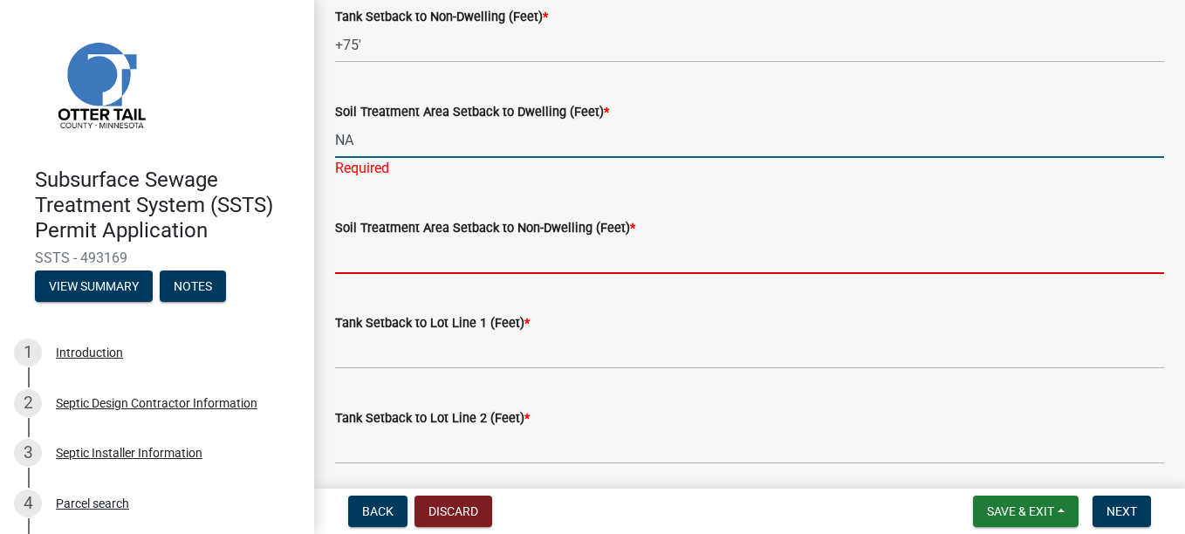
click at [358, 249] on input "Soil Treatment Area Setback to Non-Dwelling (Feet) *" at bounding box center [749, 256] width 829 height 36
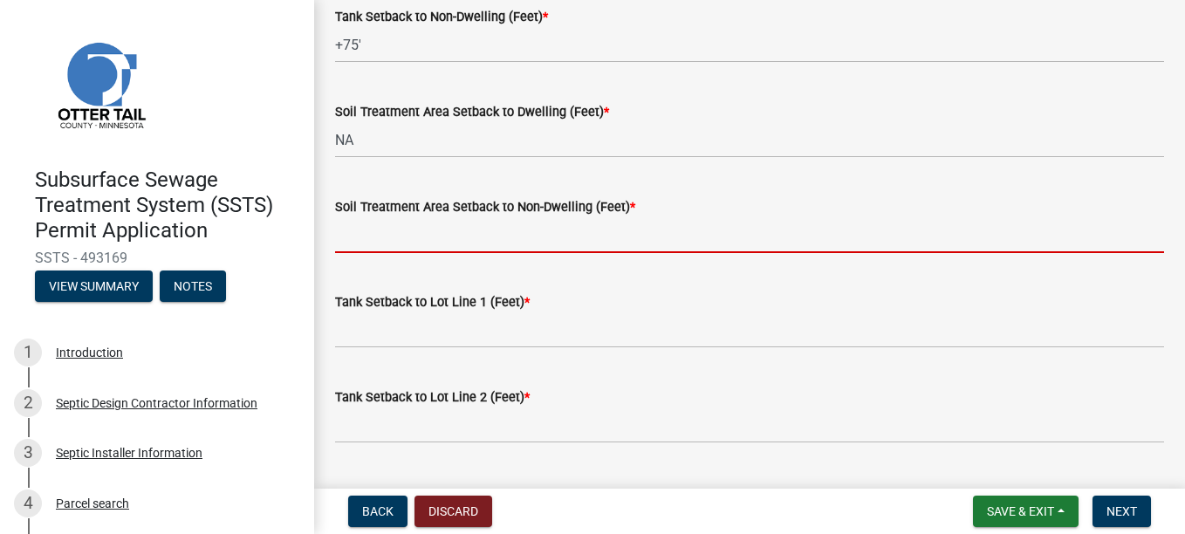
click at [278, 306] on div "Subsurface Sewage Treatment System (SSTS) Permit Application SSTS - 493169 View…" at bounding box center [157, 230] width 286 height 153
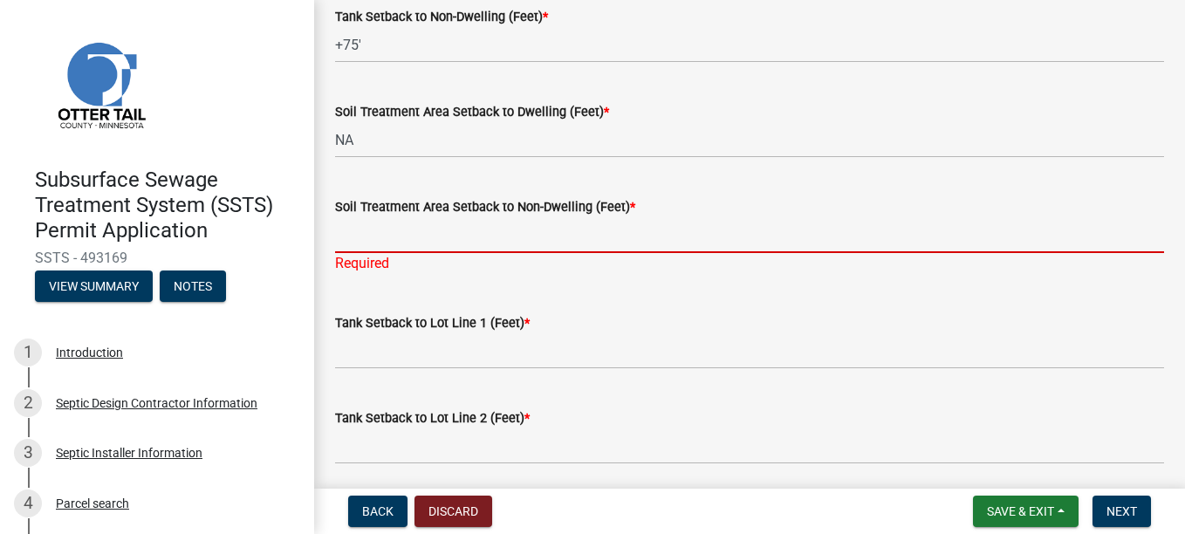
click at [352, 228] on input "Soil Treatment Area Setback to Non-Dwelling (Feet) *" at bounding box center [749, 235] width 829 height 36
type input "NA"
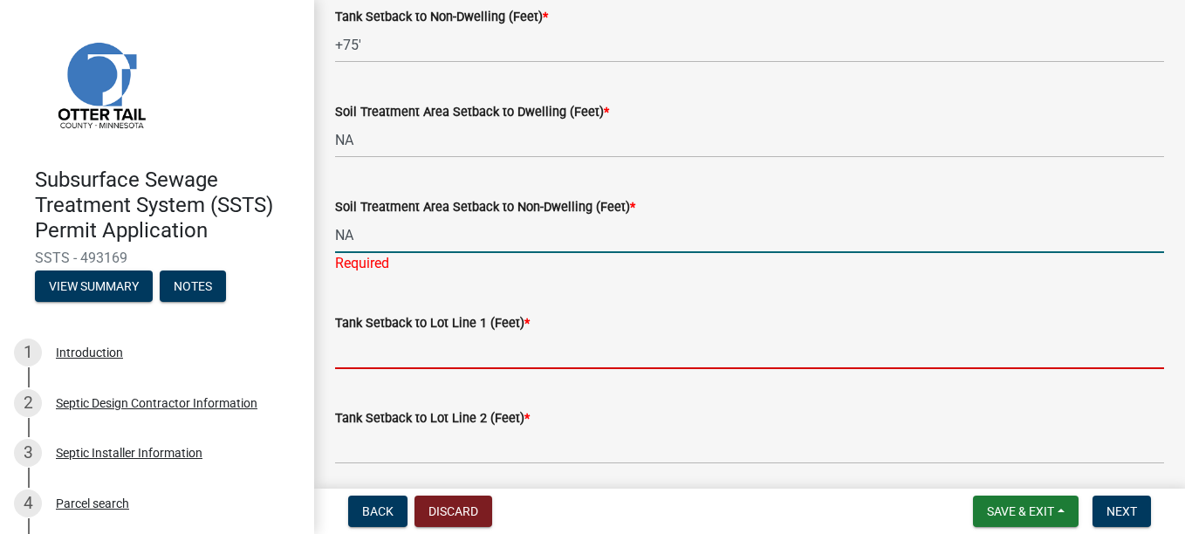
click at [357, 353] on wm-data-entity-input "Tank Setback to Lot Line 1 (Feet) *" at bounding box center [749, 335] width 829 height 95
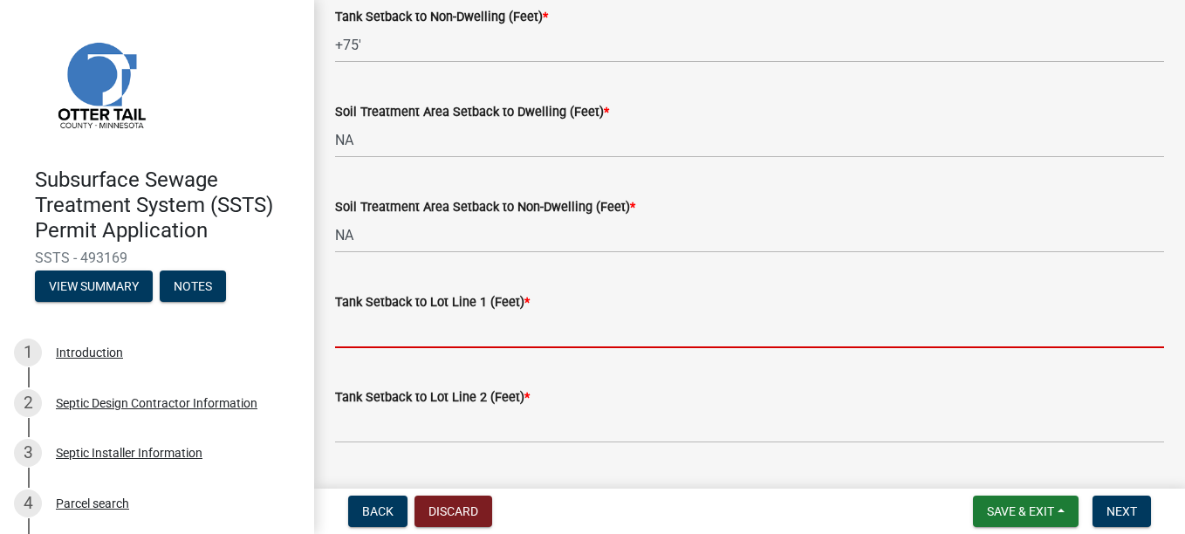
drag, startPoint x: 358, startPoint y: 306, endPoint x: 368, endPoint y: 326, distance: 21.9
click at [359, 309] on label "Tank Setback to Lot Line 1 (Feet) *" at bounding box center [432, 303] width 195 height 12
click at [359, 312] on input "Tank Setback to Lot Line 1 (Feet) *" at bounding box center [749, 330] width 829 height 36
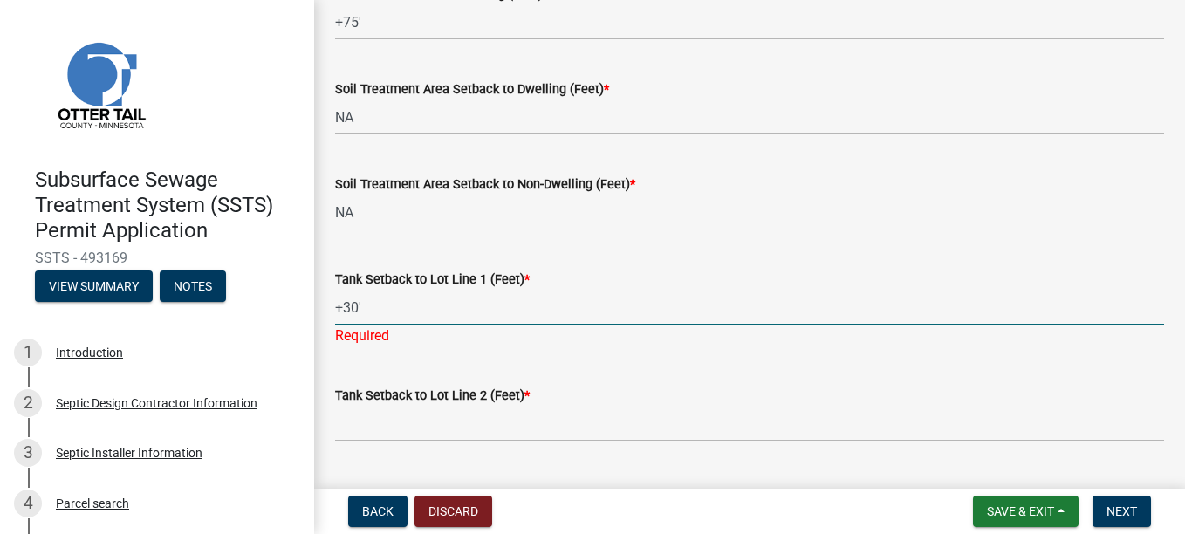
scroll to position [524, 0]
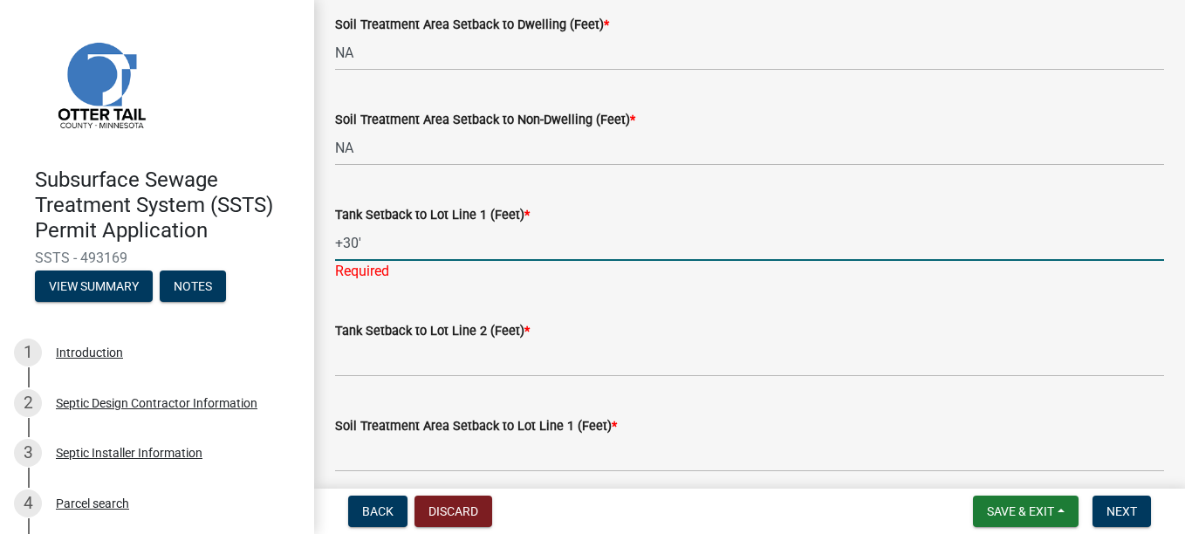
type input "+30'"
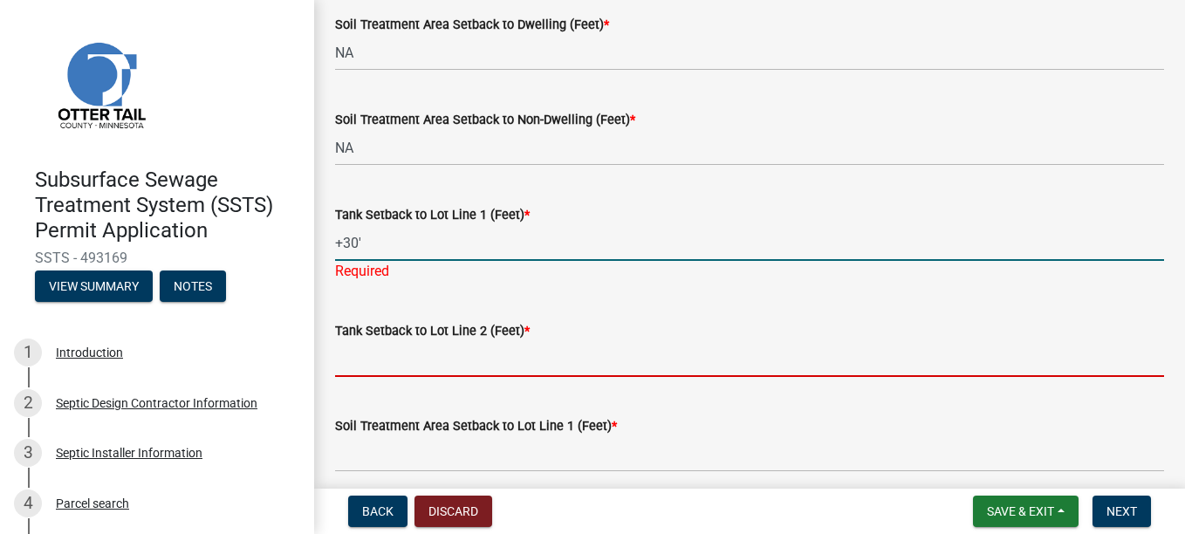
click at [360, 364] on wm-data-entity-input "Tank Setback to Lot Line 2 (Feet) *" at bounding box center [749, 343] width 829 height 95
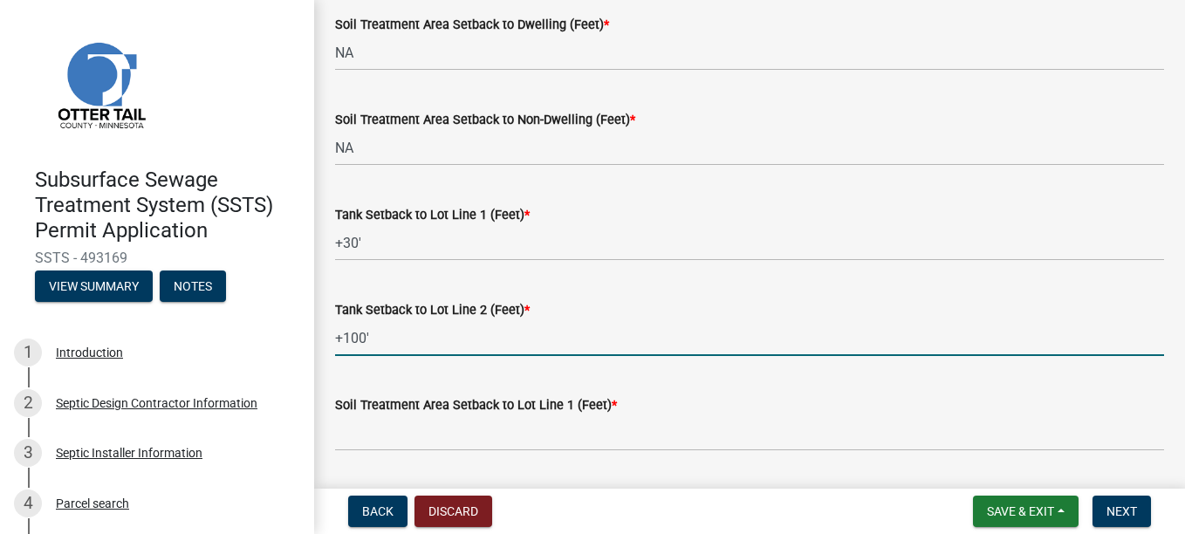
type input "+100'"
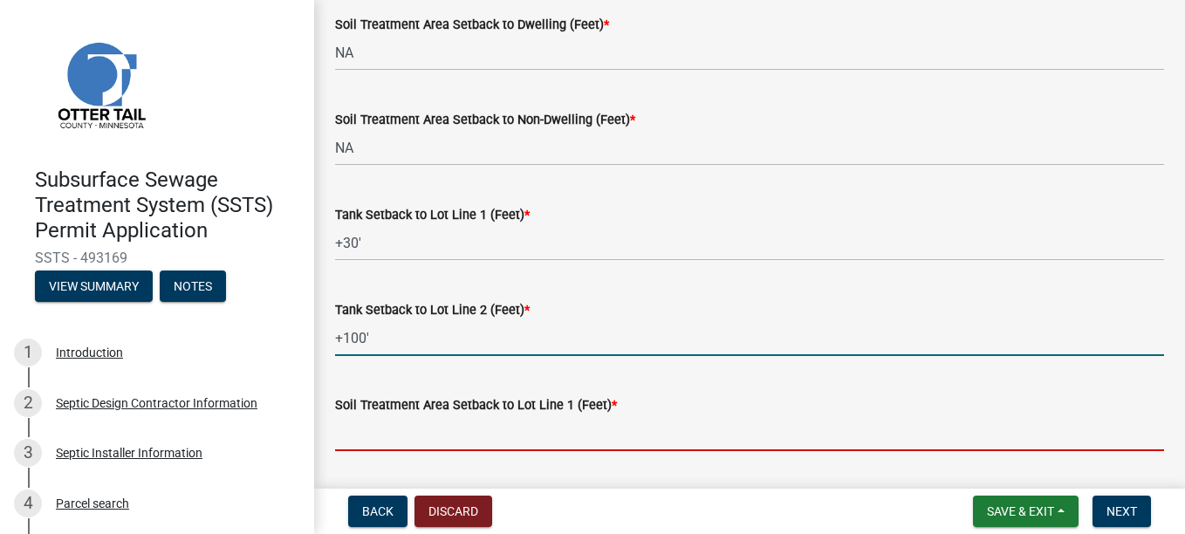
click at [392, 428] on input "Soil Treatment Area Setback to Lot Line 1 (Feet) *" at bounding box center [749, 433] width 829 height 36
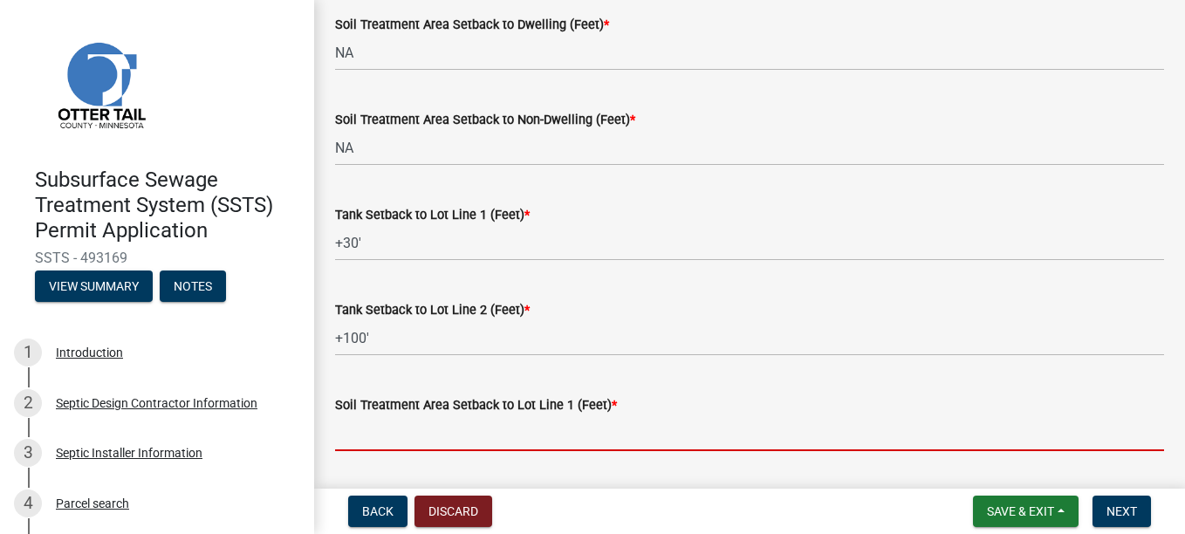
type input "NA"
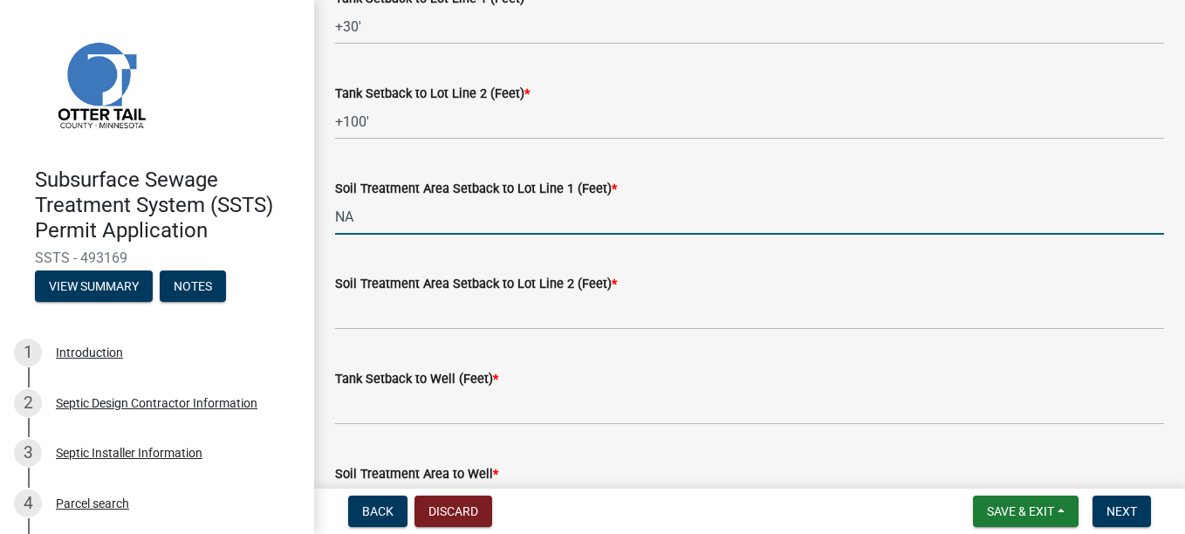
scroll to position [785, 0]
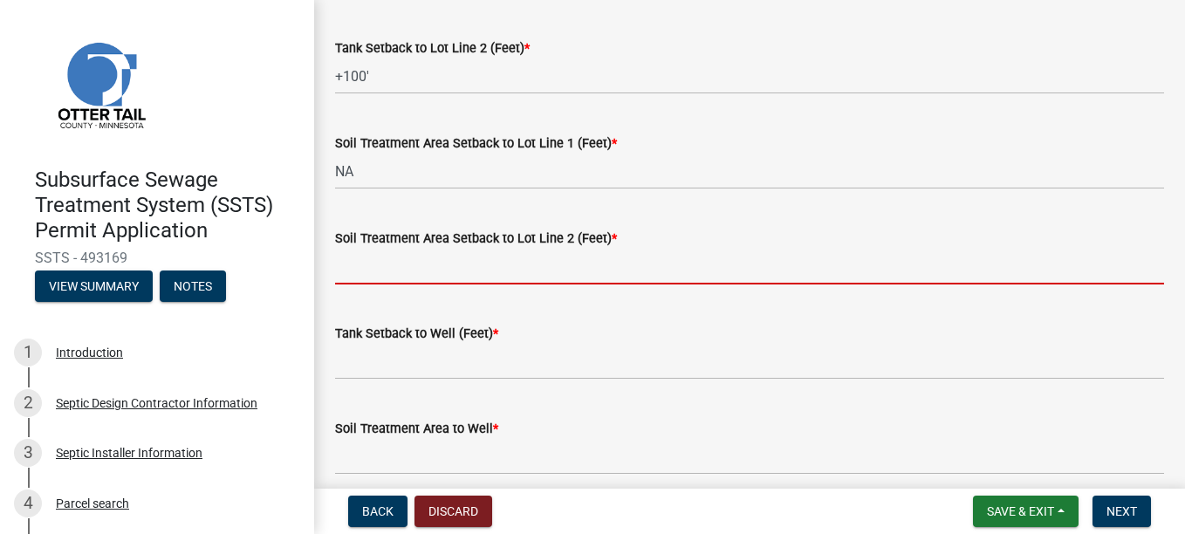
click at [370, 271] on input "Soil Treatment Area Setback to Lot Line 2 (Feet) *" at bounding box center [749, 267] width 829 height 36
type input "NA"
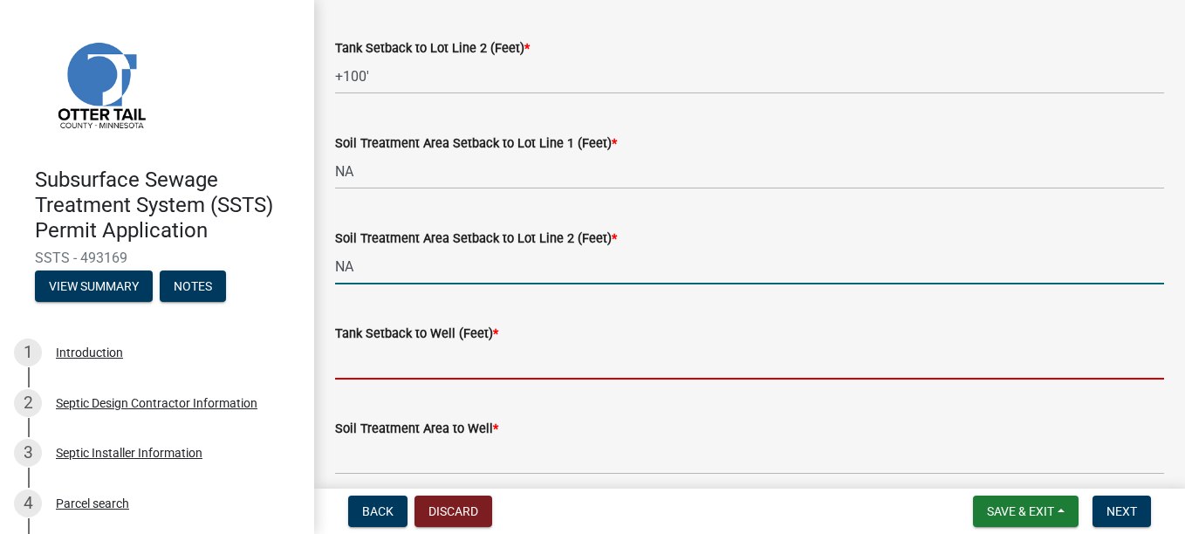
click at [347, 367] on input "Tank Setback to Well (Feet) *" at bounding box center [749, 362] width 829 height 36
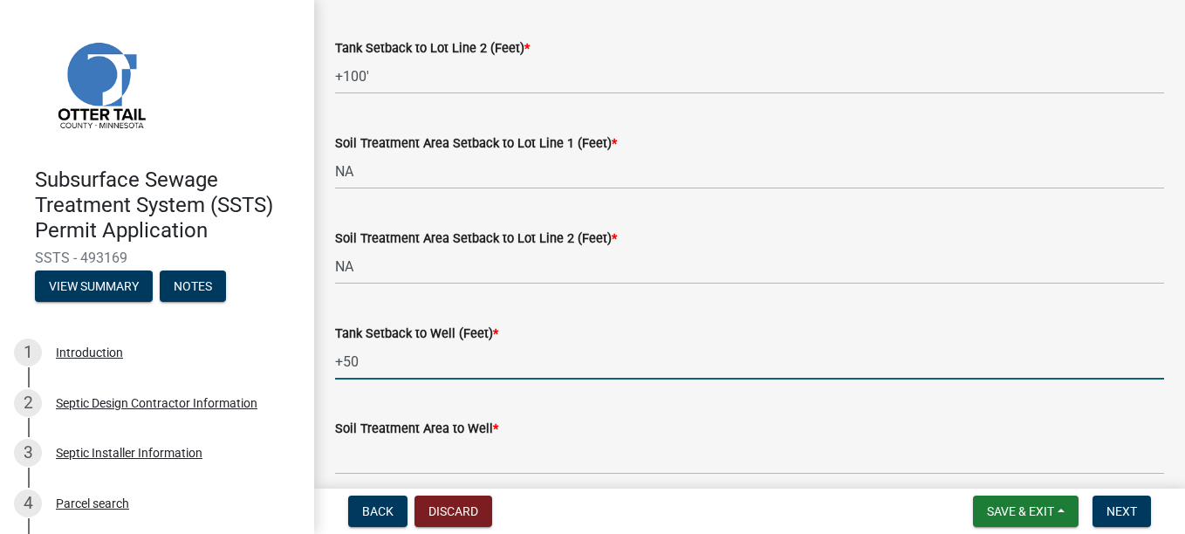
type input "+50"
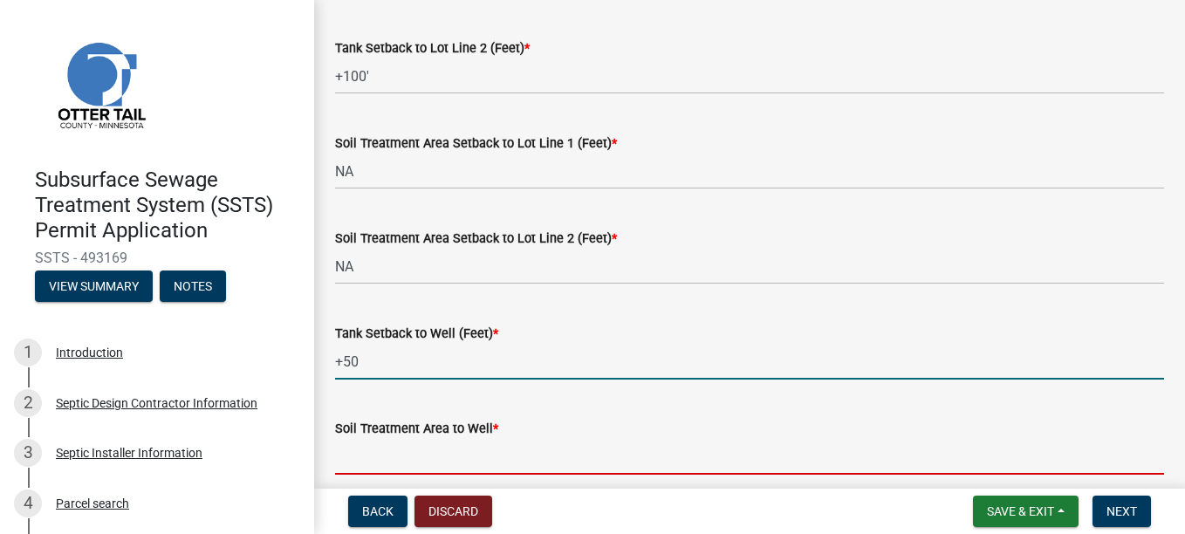
click at [354, 449] on input "Soil Treatment Area to Well *" at bounding box center [749, 457] width 829 height 36
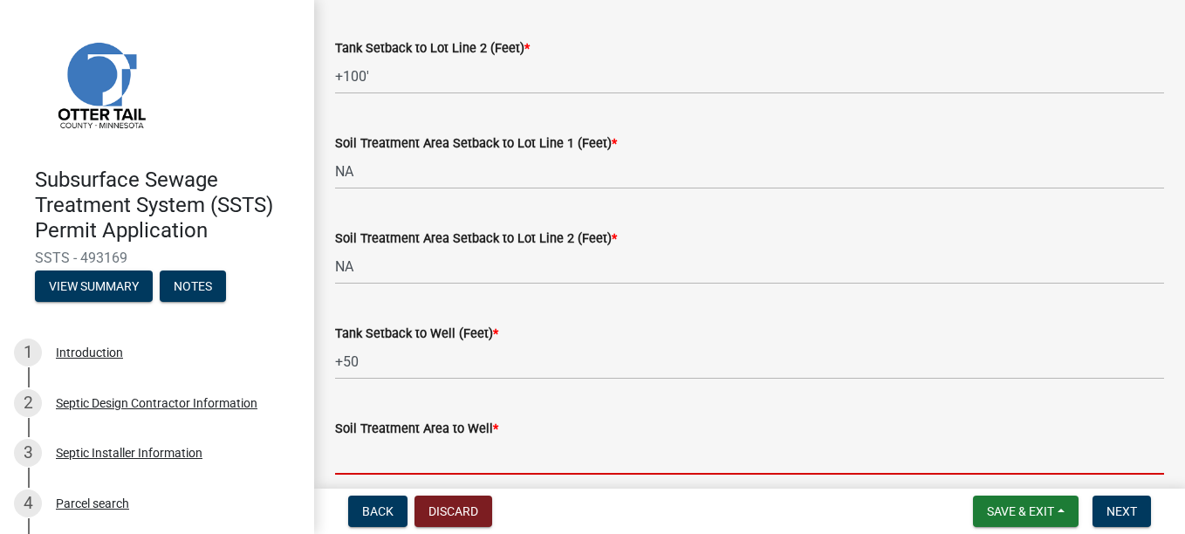
click at [354, 449] on input "Soil Treatment Area to Well *" at bounding box center [749, 457] width 829 height 36
type input "NA"
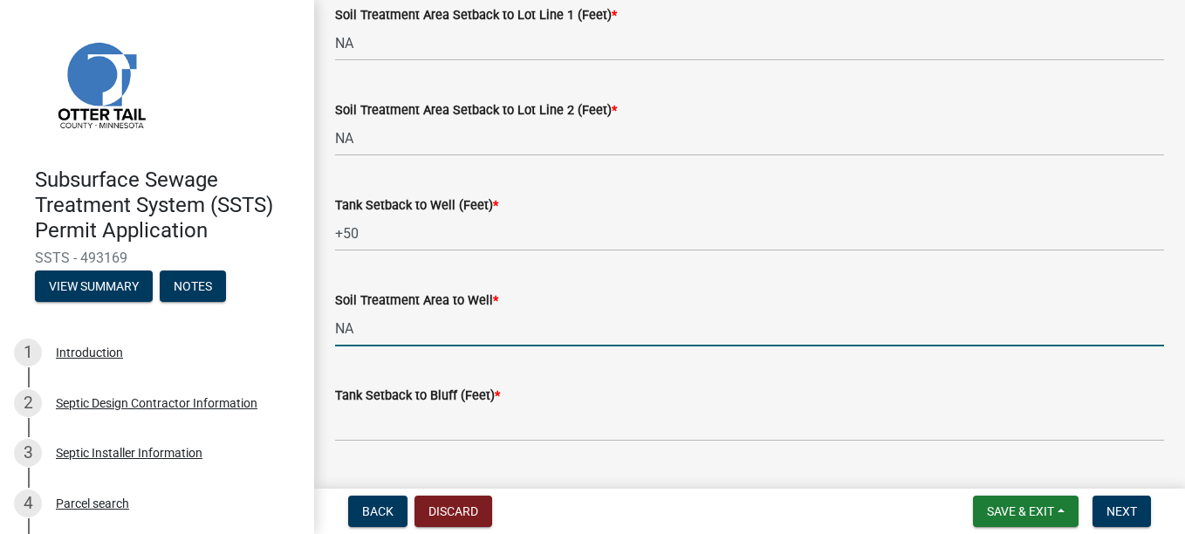
scroll to position [1047, 0]
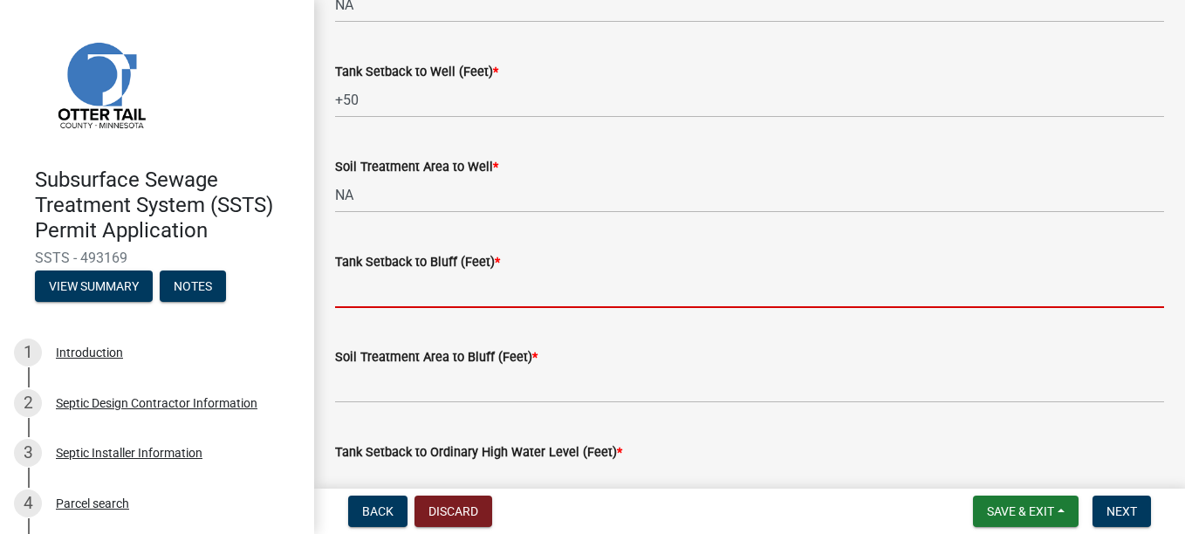
click at [409, 285] on input "Tank Setback to Bluff (Feet) *" at bounding box center [749, 290] width 829 height 36
type input "NA"
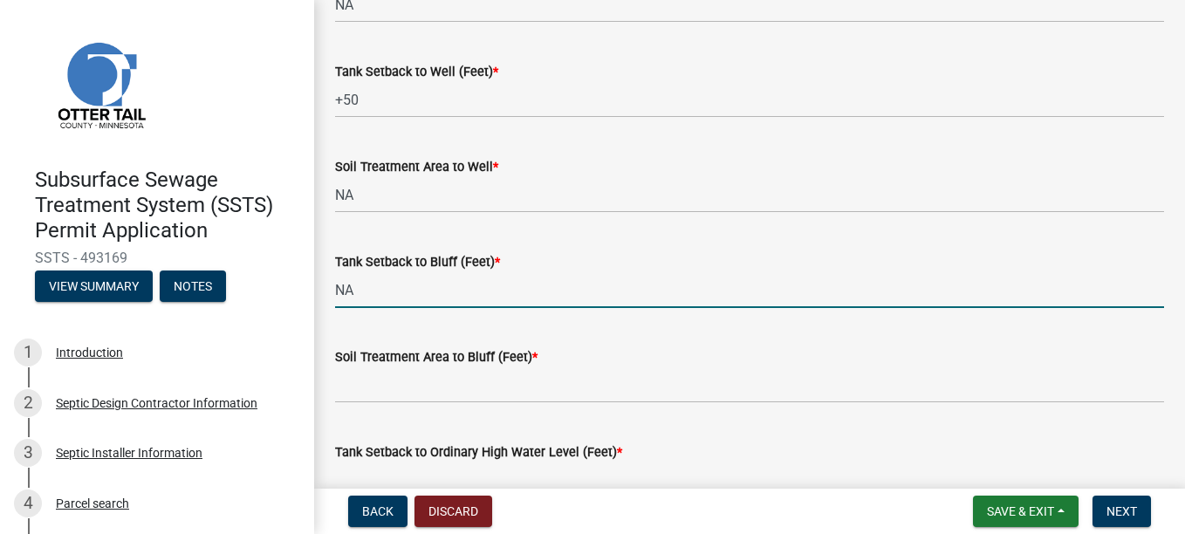
type input "NA"
type input "+200'"
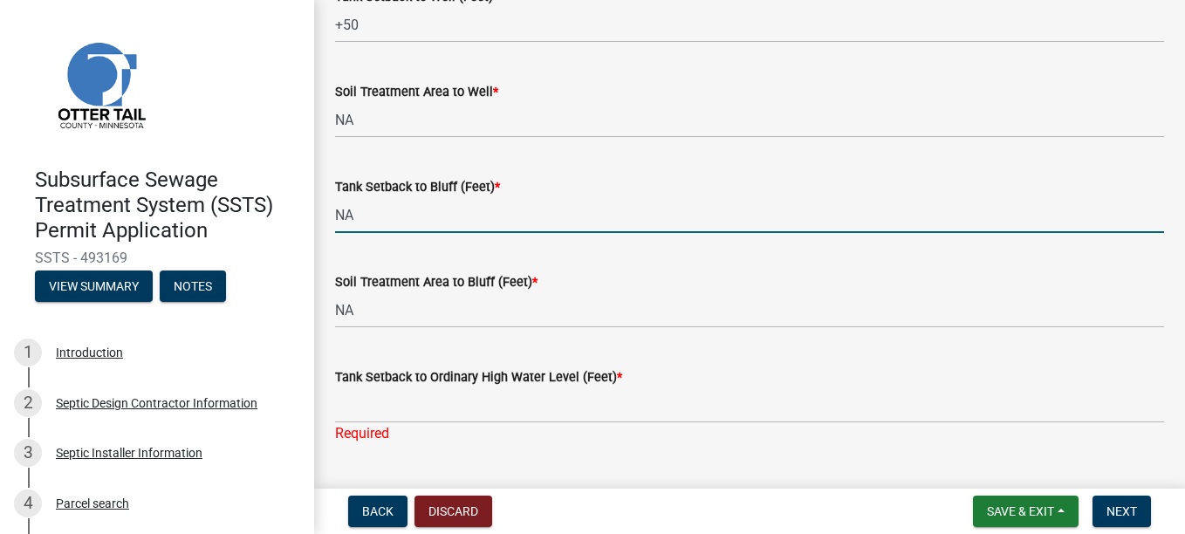
scroll to position [1222, 0]
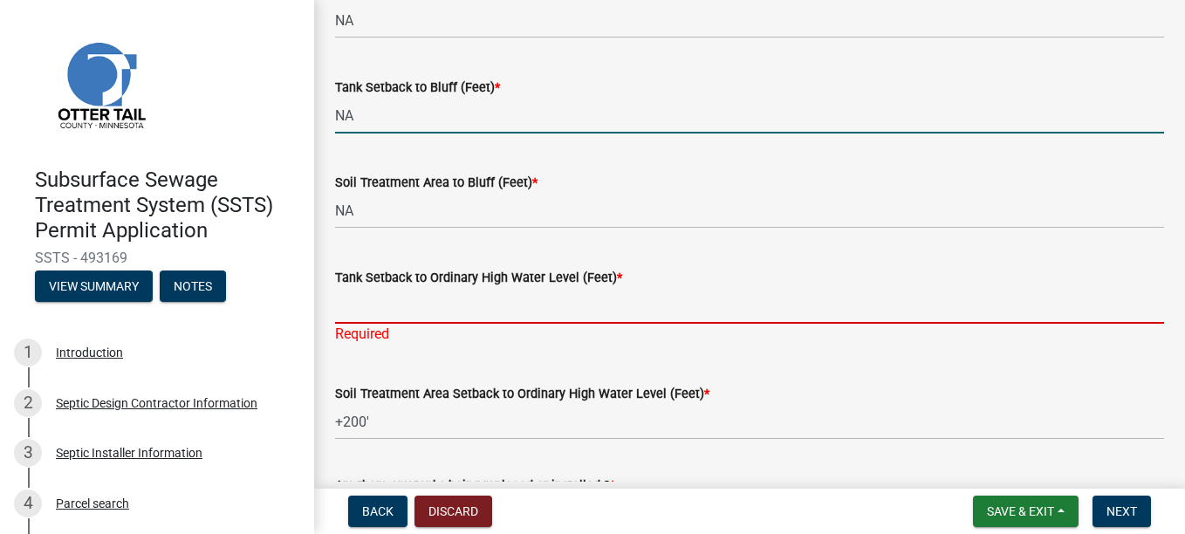
click at [362, 306] on input "Tank Setback to Ordinary High Water Level (Feet) *" at bounding box center [749, 306] width 829 height 36
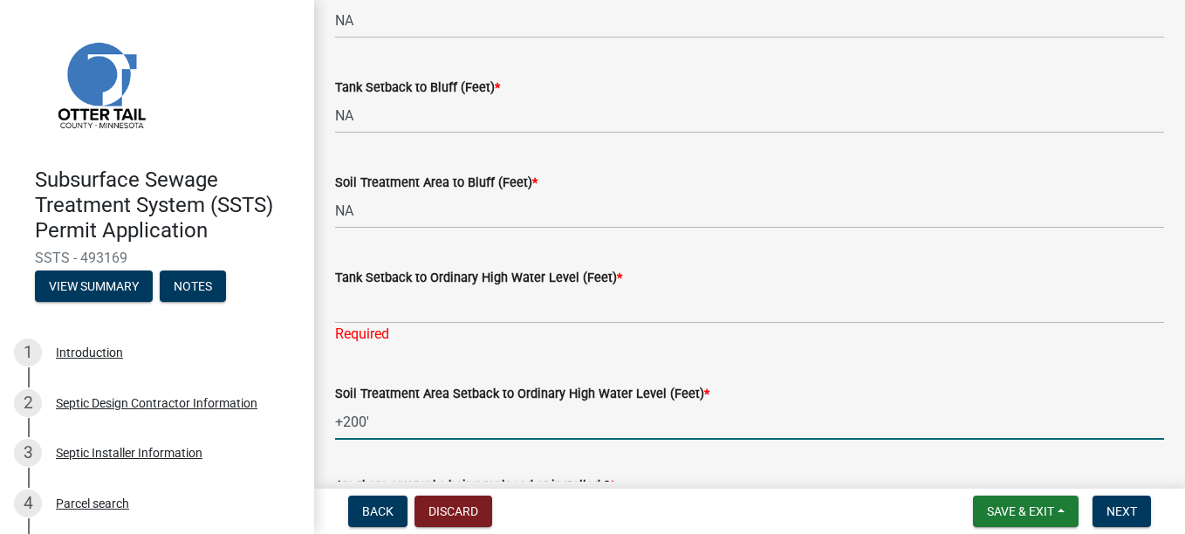
drag, startPoint x: 383, startPoint y: 422, endPoint x: 323, endPoint y: 428, distance: 60.4
click at [323, 428] on div "Soil Treatment Area Setback to Ordinary High Water Level (Feet) * +200'" at bounding box center [749, 399] width 855 height 81
type input "NA"
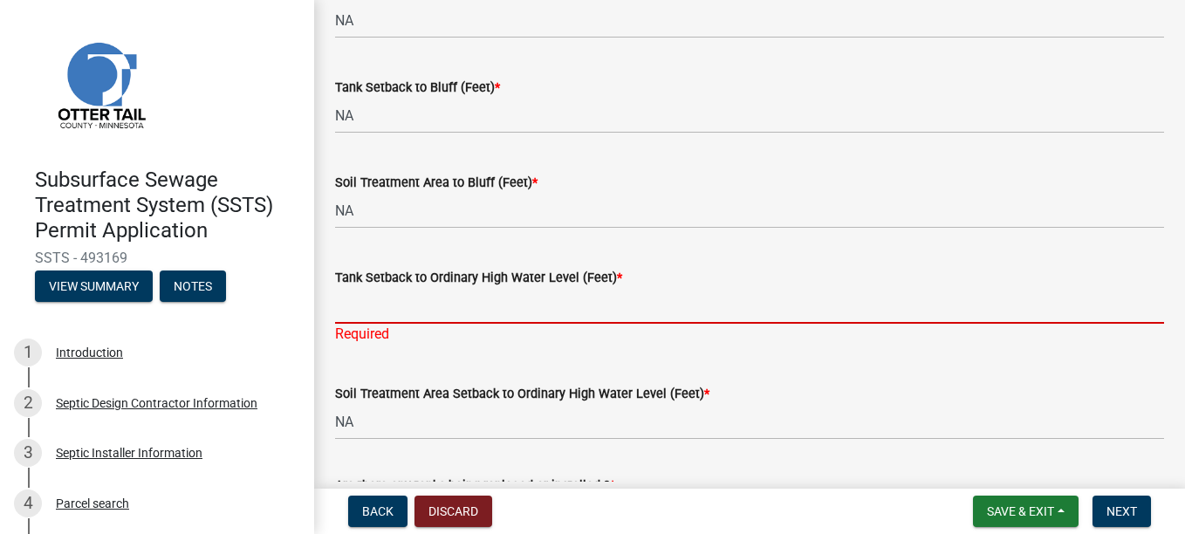
click at [360, 306] on input "Tank Setback to Ordinary High Water Level (Feet) *" at bounding box center [749, 306] width 829 height 36
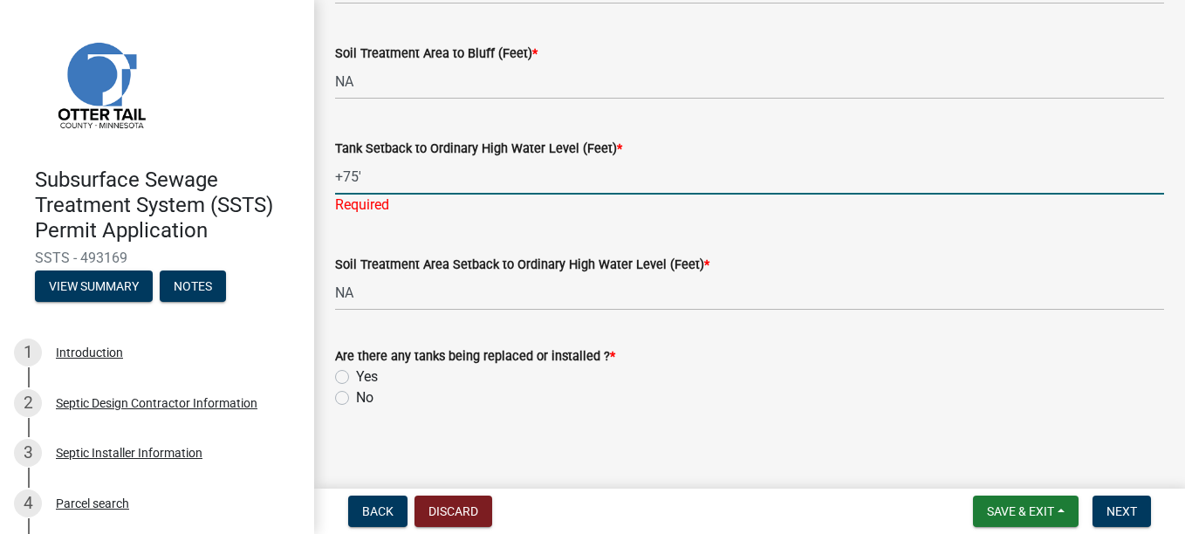
scroll to position [1362, 0]
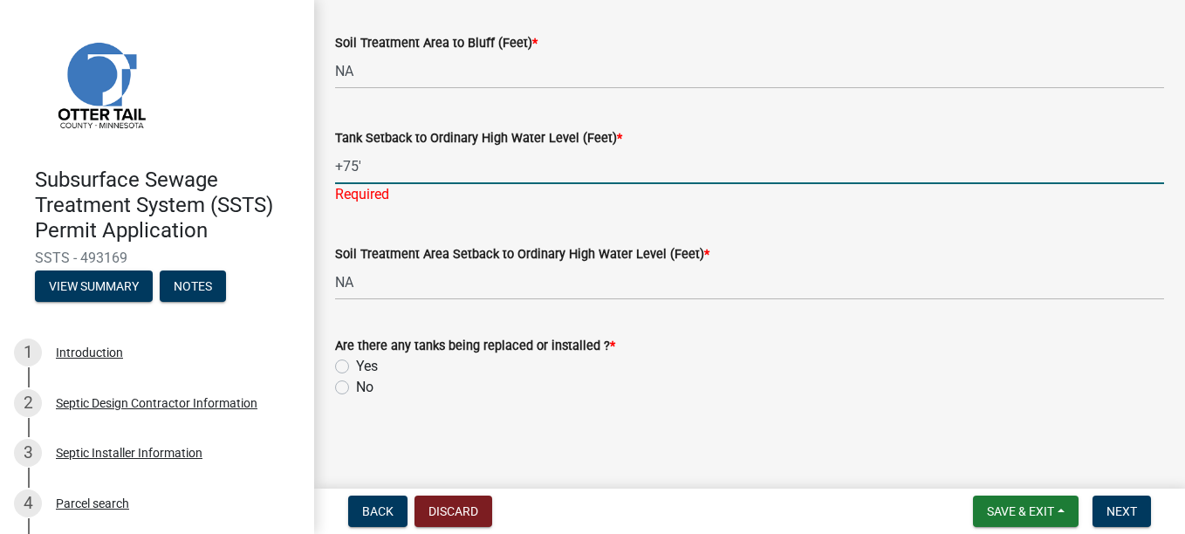
type input "+75'"
click at [347, 357] on div "Yes" at bounding box center [749, 366] width 829 height 21
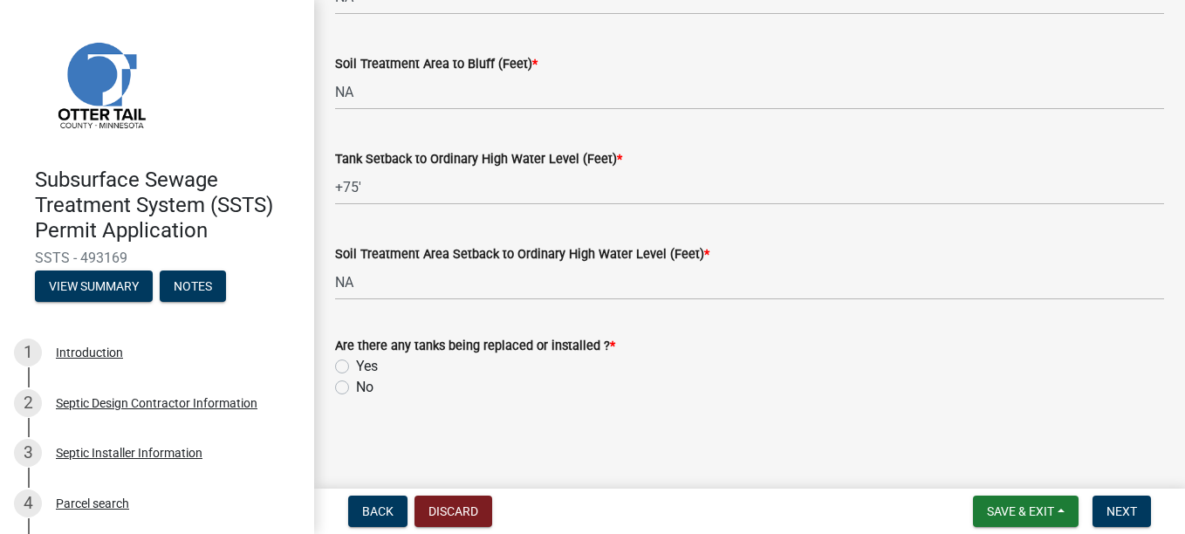
click at [356, 367] on label "Yes" at bounding box center [367, 366] width 22 height 21
click at [356, 367] on input "Yes" at bounding box center [361, 361] width 11 height 11
radio input "true"
click at [1144, 512] on button "Next" at bounding box center [1122, 511] width 58 height 31
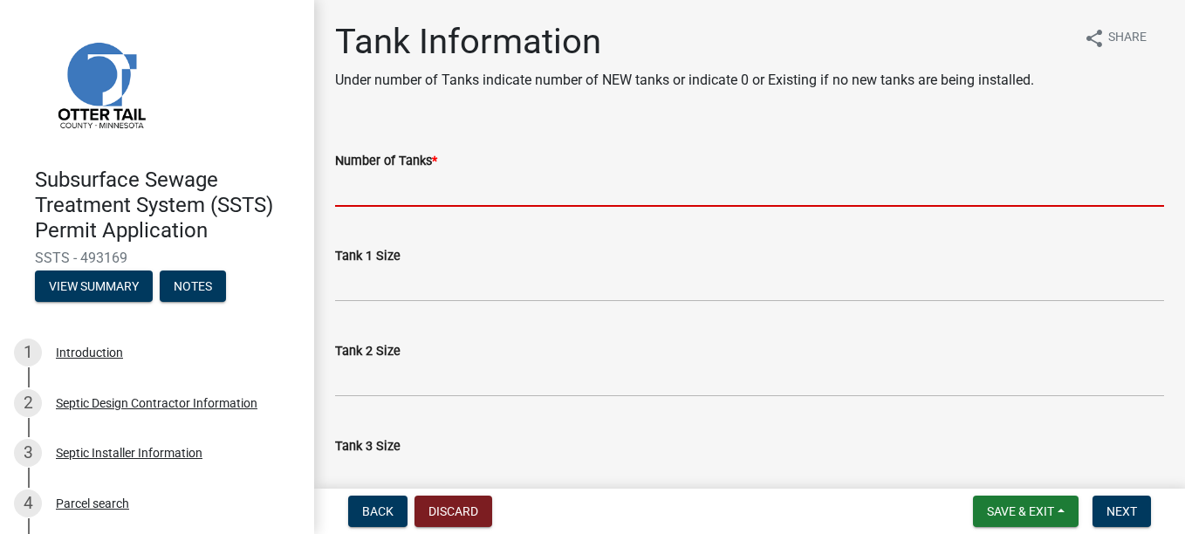
click at [441, 198] on input "Number of Tanks *" at bounding box center [749, 189] width 829 height 36
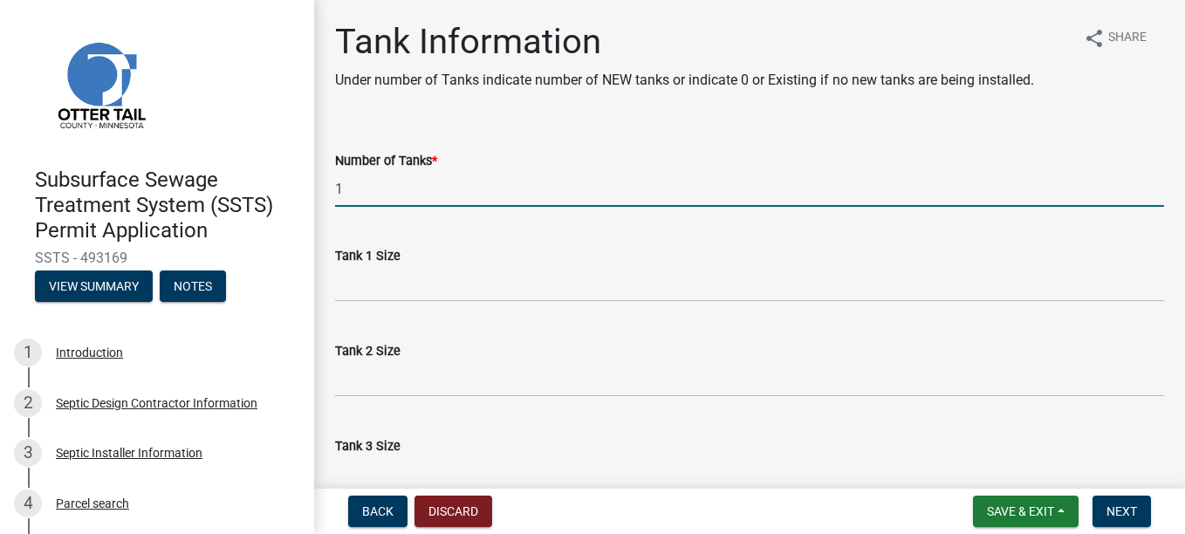
type input "1"
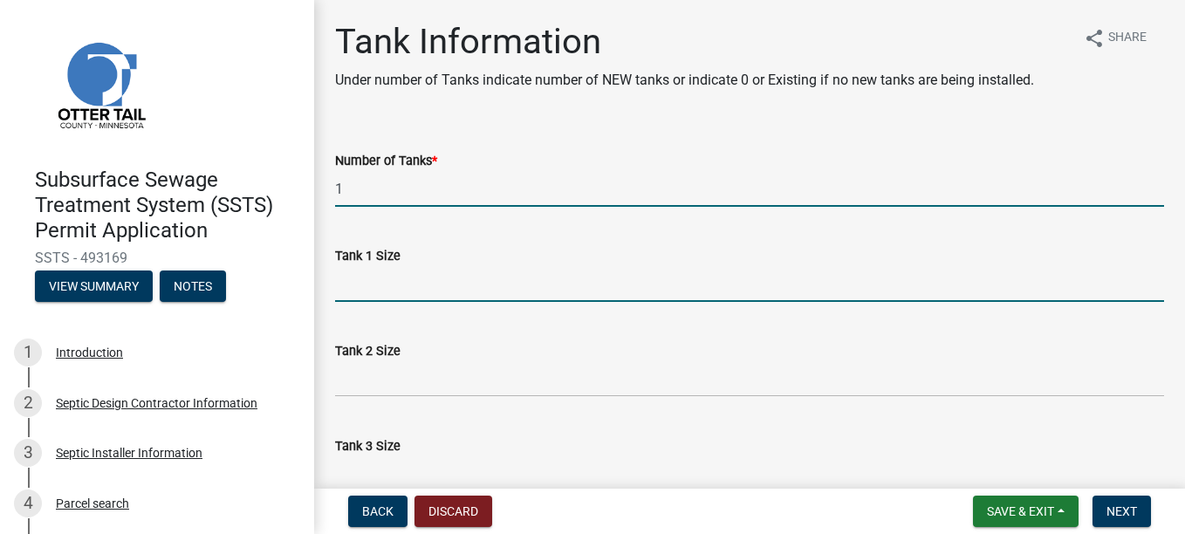
click at [454, 283] on input "Tank 1 Size" at bounding box center [749, 284] width 829 height 36
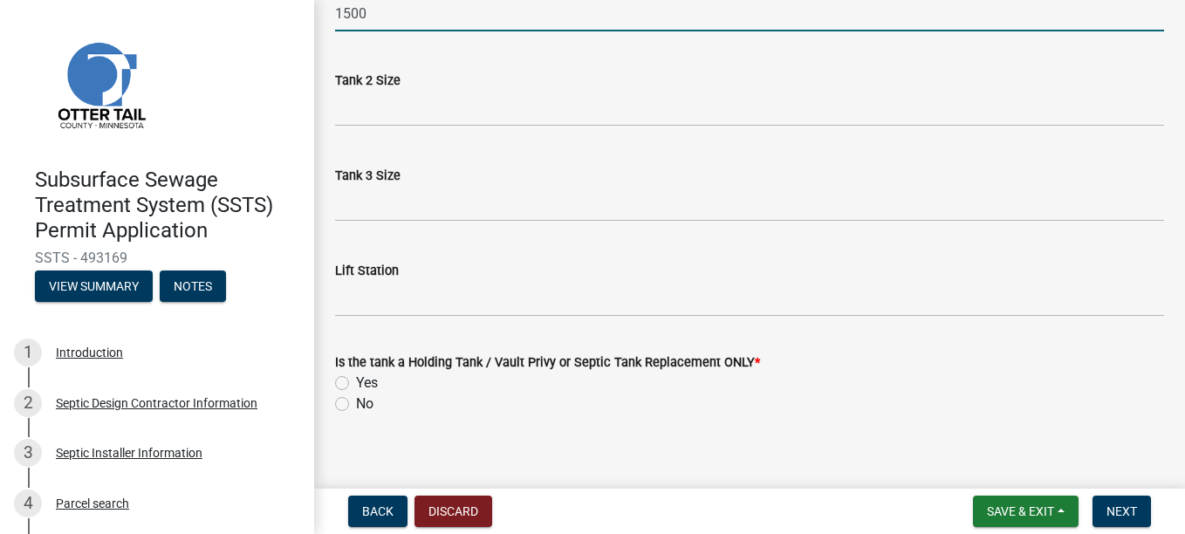
scroll to position [287, 0]
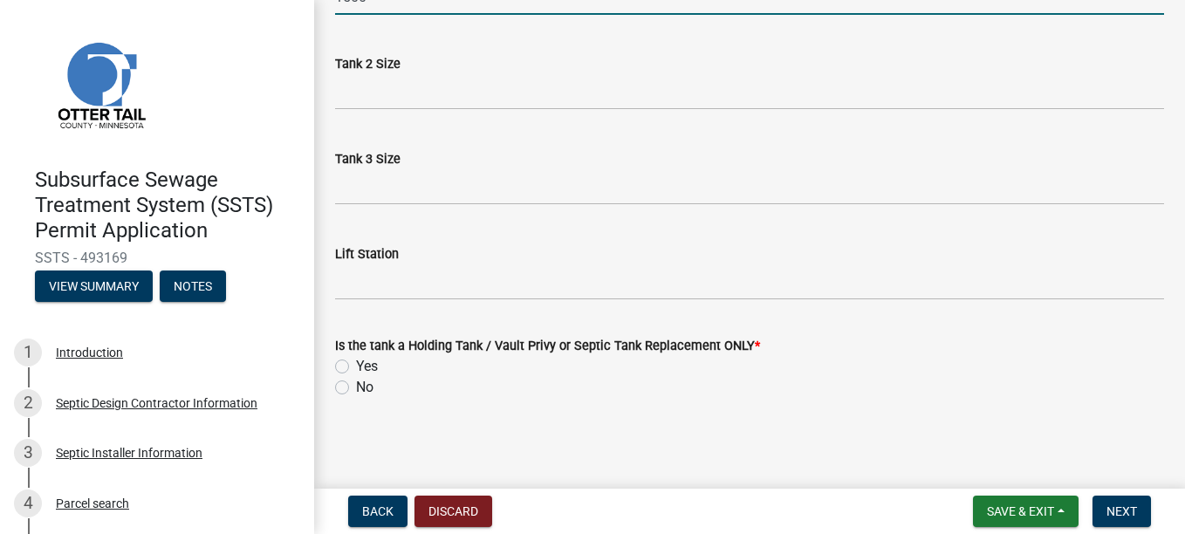
type input "1500"
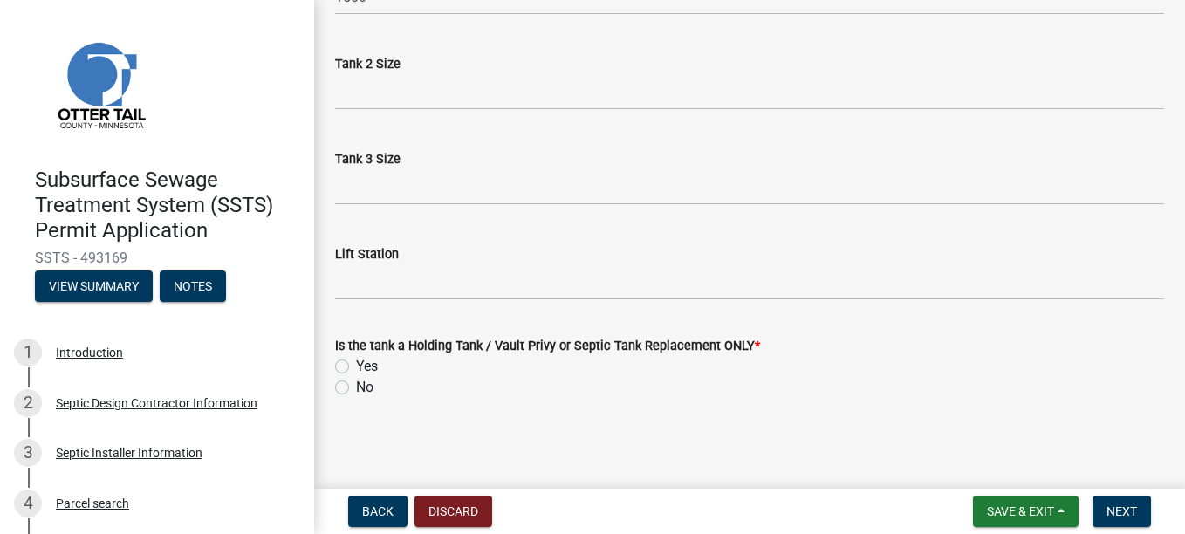
click at [352, 445] on main "Tank Information Under number of Tanks indicate number of NEW tanks or indicate…" at bounding box center [749, 241] width 871 height 482
click at [356, 368] on label "Yes" at bounding box center [367, 366] width 22 height 21
click at [356, 367] on input "Yes" at bounding box center [361, 361] width 11 height 11
radio input "true"
click at [1122, 509] on span "Next" at bounding box center [1122, 511] width 31 height 14
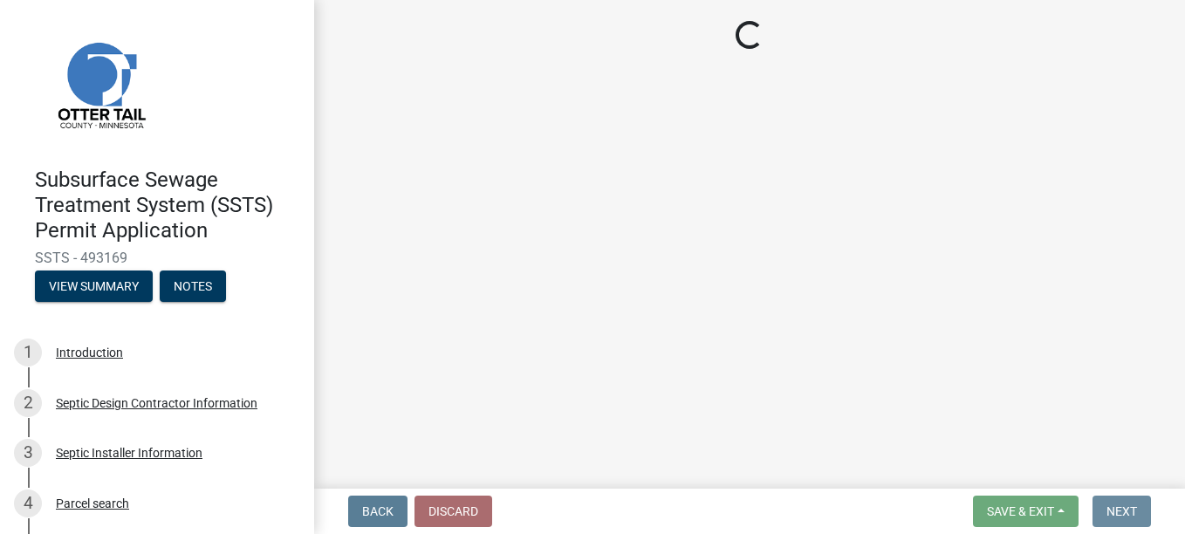
scroll to position [0, 0]
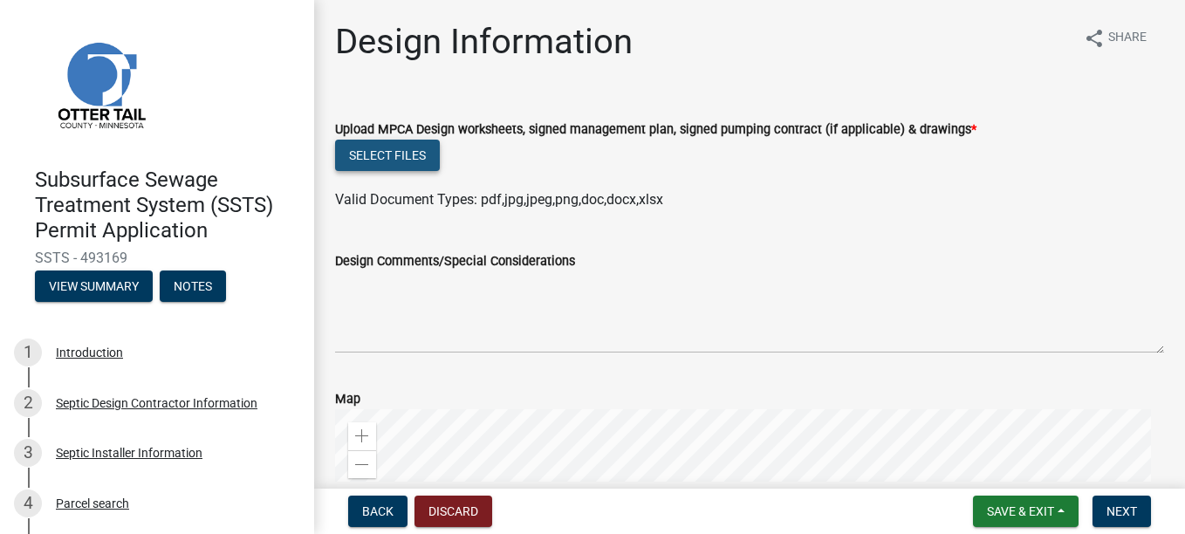
click at [371, 149] on button "Select files" at bounding box center [387, 155] width 105 height 31
click at [400, 163] on button "Select files" at bounding box center [387, 155] width 105 height 31
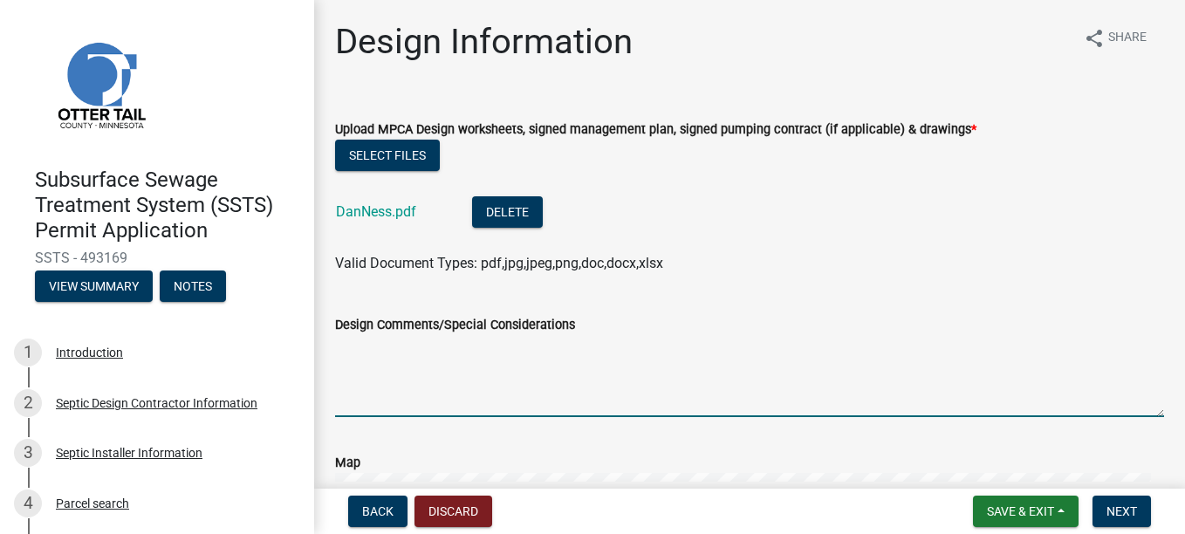
click at [395, 383] on textarea "Design Comments/Special Considerations" at bounding box center [749, 376] width 829 height 82
type textarea "Type II Holding Tank"
click at [1125, 513] on span "Next" at bounding box center [1122, 511] width 31 height 14
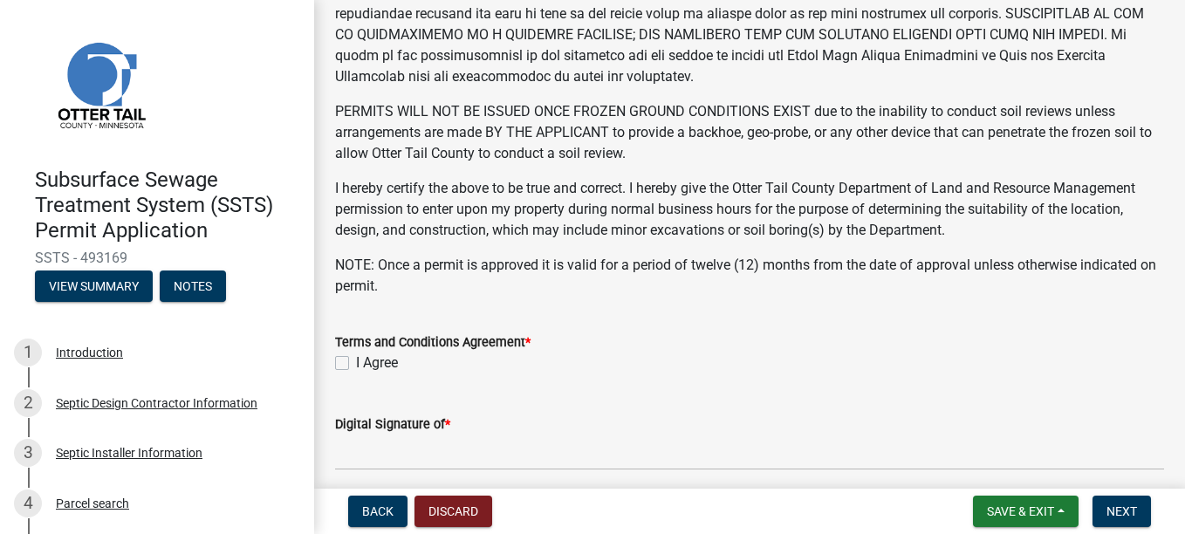
scroll to position [524, 0]
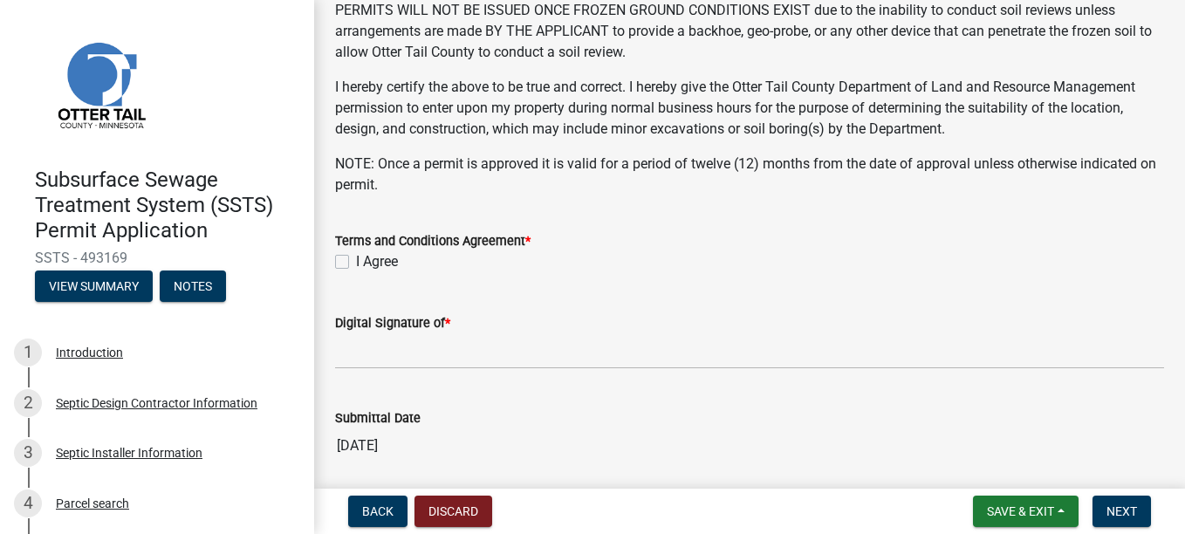
click at [356, 259] on label "I Agree" at bounding box center [377, 261] width 42 height 21
click at [356, 259] on input "I Agree" at bounding box center [361, 256] width 11 height 11
checkbox input "true"
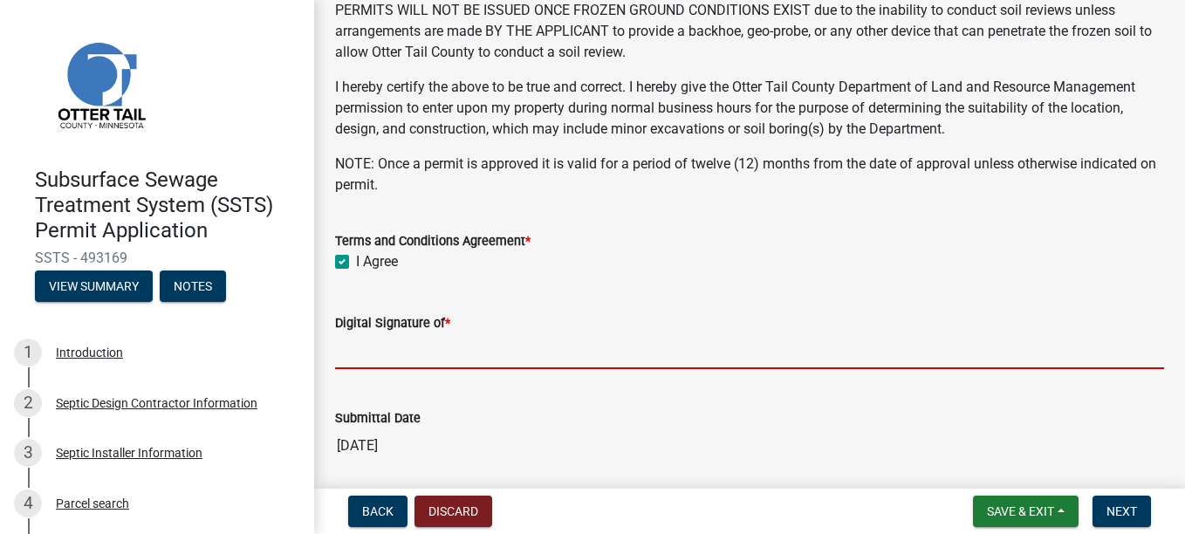
click at [400, 367] on input "Digital Signature of *" at bounding box center [749, 351] width 829 height 36
type input "[PERSON_NAME]"
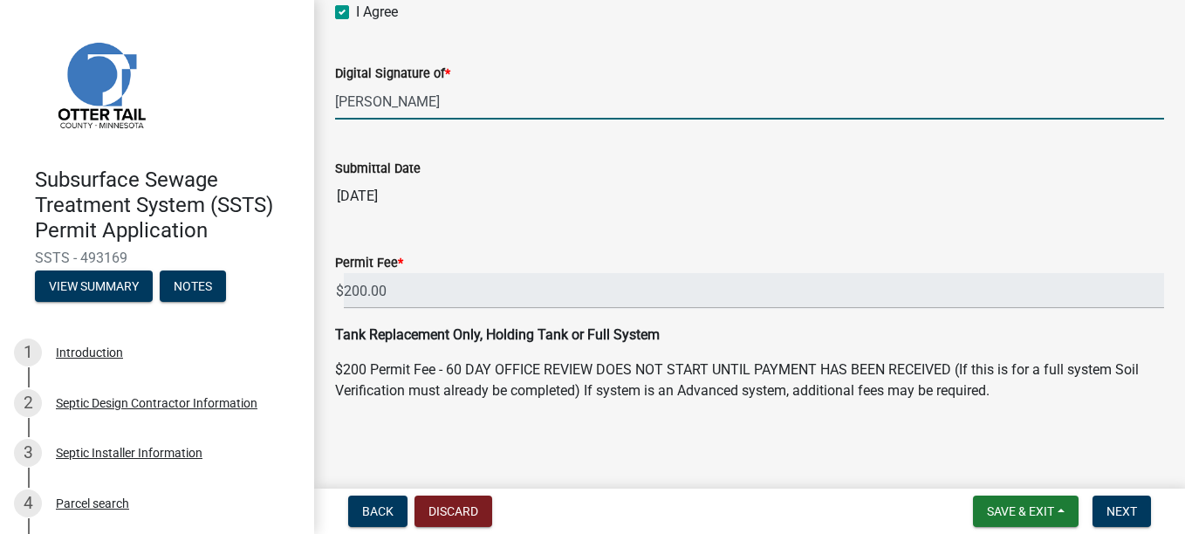
scroll to position [775, 0]
click at [1135, 510] on span "Next" at bounding box center [1122, 511] width 31 height 14
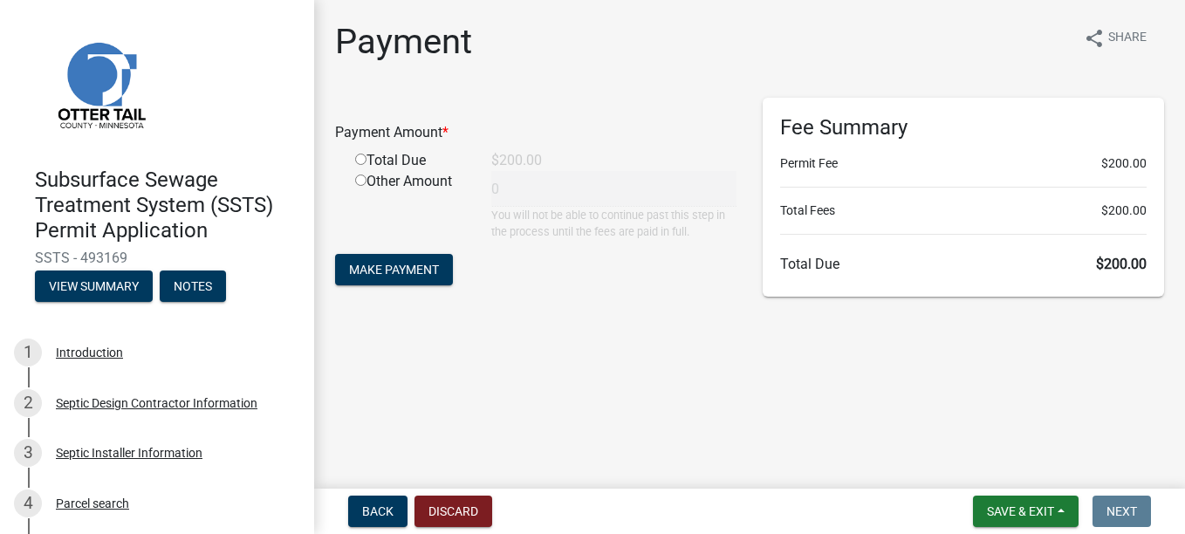
click at [374, 164] on div "Total Due" at bounding box center [410, 160] width 136 height 21
click at [360, 159] on input "radio" at bounding box center [360, 159] width 11 height 11
radio input "true"
type input "200"
click at [381, 267] on span "Make Payment" at bounding box center [394, 270] width 90 height 14
